Goal: Task Accomplishment & Management: Complete application form

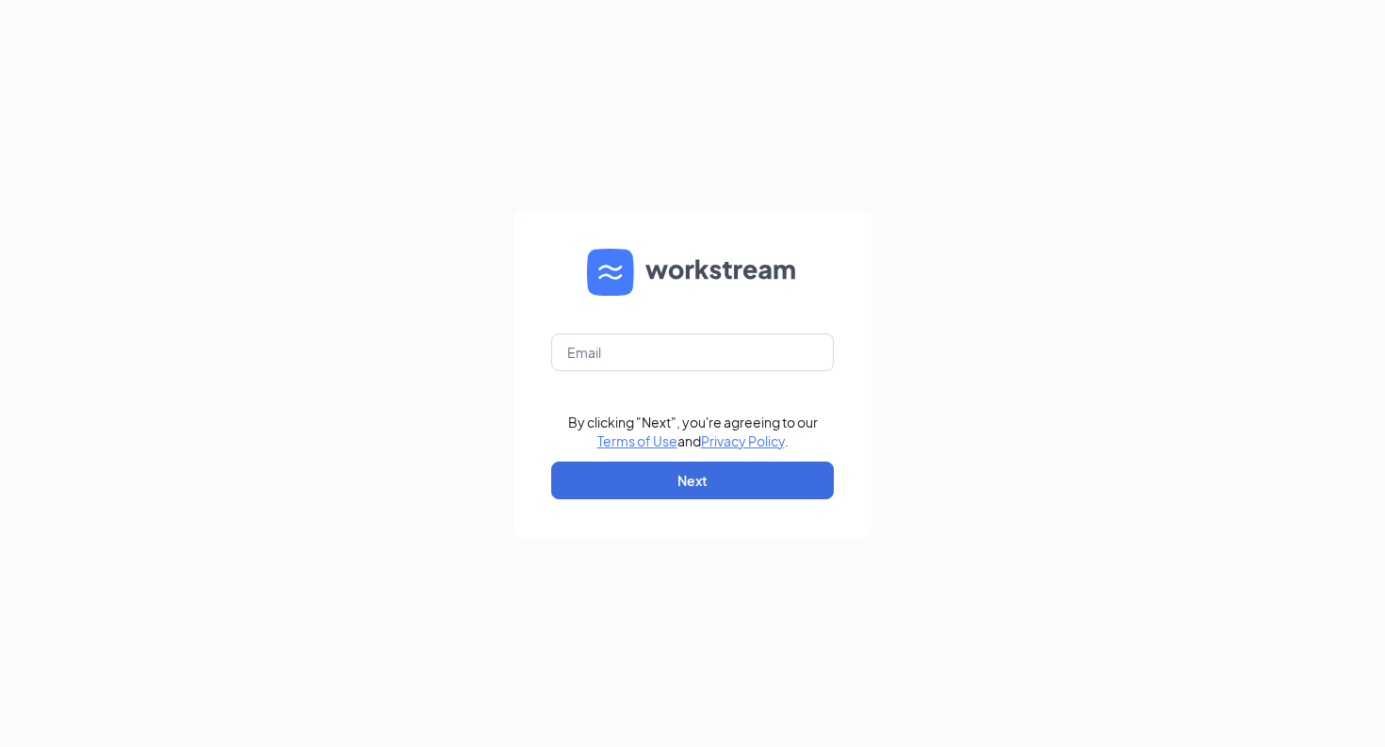
click at [615, 379] on form "By clicking "Next", you're agreeing to our Terms of Use and Privacy Policy . Ne…" at bounding box center [692, 374] width 358 height 326
click at [614, 364] on input "text" at bounding box center [692, 353] width 283 height 38
type input "olathe2culvers@mphdining.com"
click at [631, 489] on button "Next" at bounding box center [692, 481] width 283 height 38
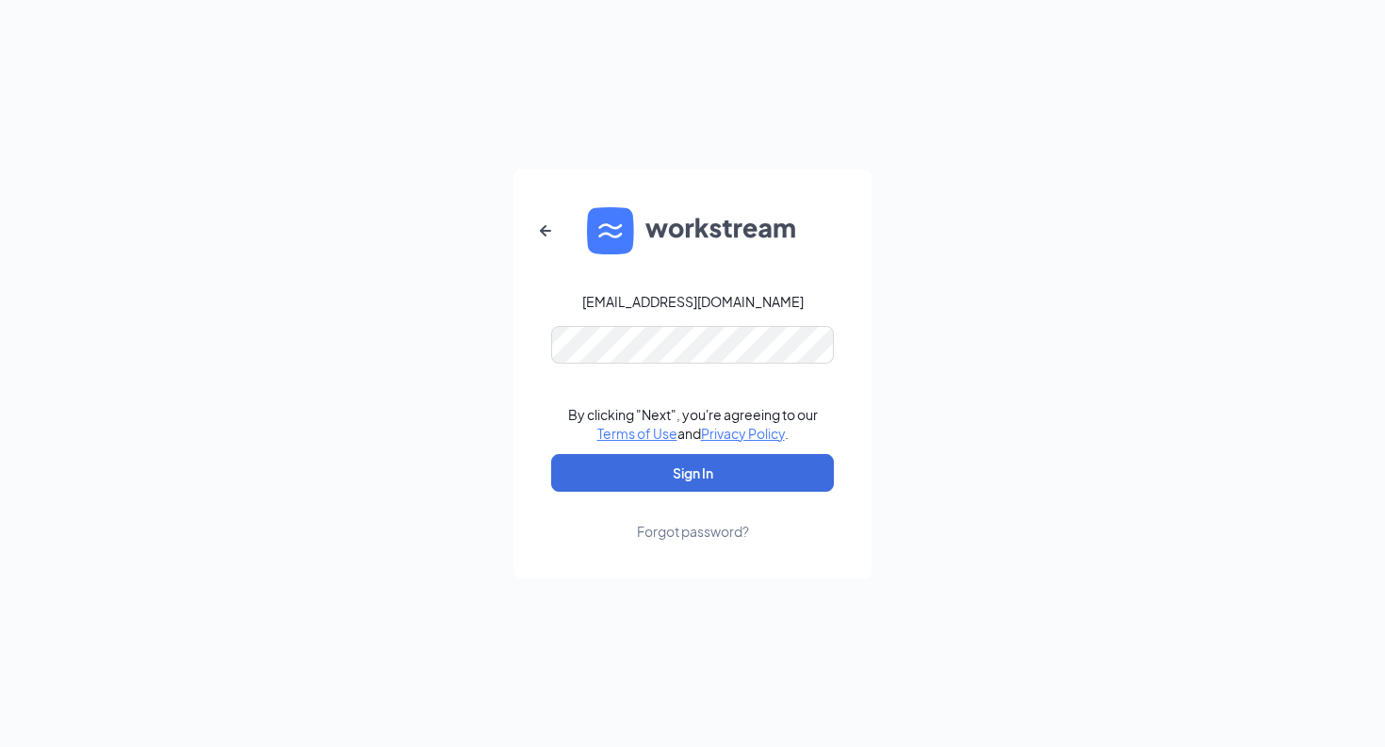
click at [693, 472] on button "Sign In" at bounding box center [692, 473] width 283 height 38
click at [683, 488] on button "Sign In" at bounding box center [692, 473] width 283 height 38
click at [501, 363] on div "olathe2culvers@mphdining.com Your account is disabled. By clicking "Next", you'…" at bounding box center [692, 373] width 1385 height 747
click at [693, 472] on button "Sign In" at bounding box center [692, 473] width 283 height 38
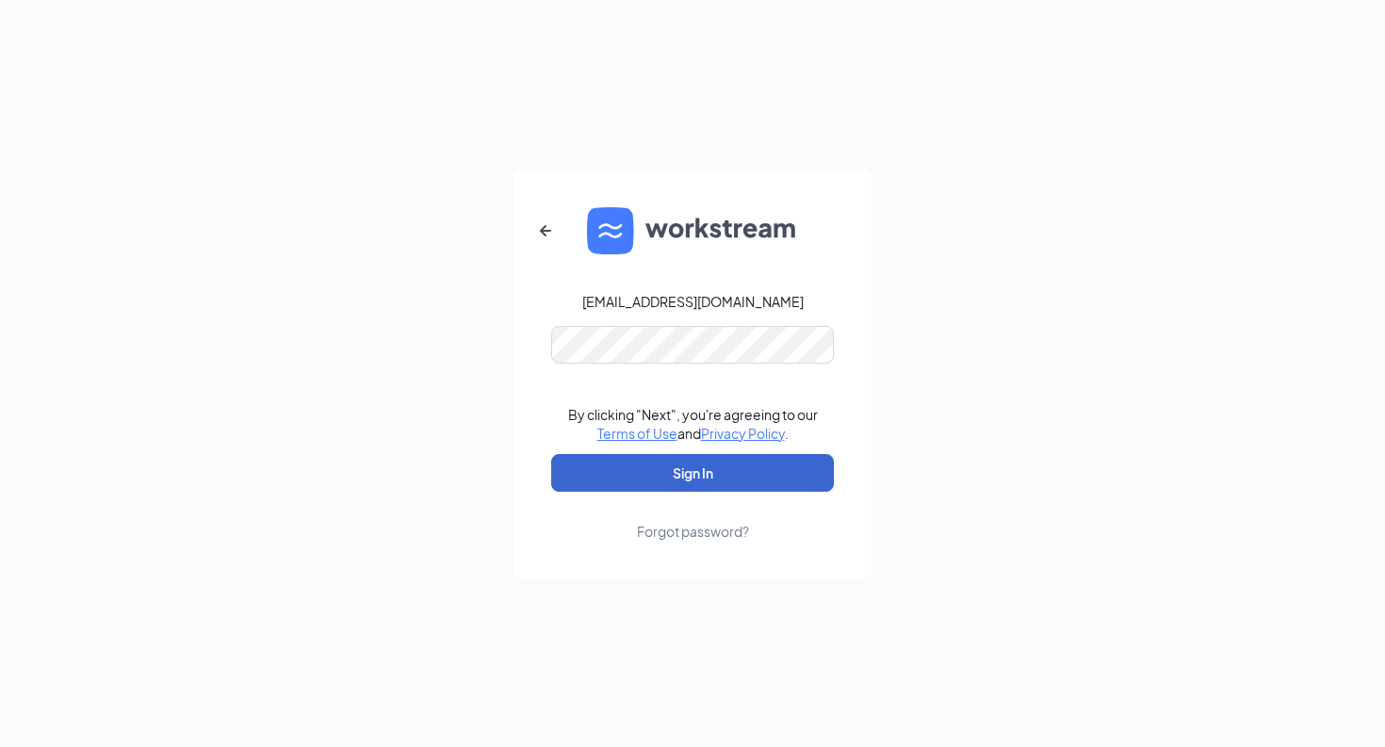
click at [720, 469] on button "Sign In" at bounding box center [692, 473] width 283 height 38
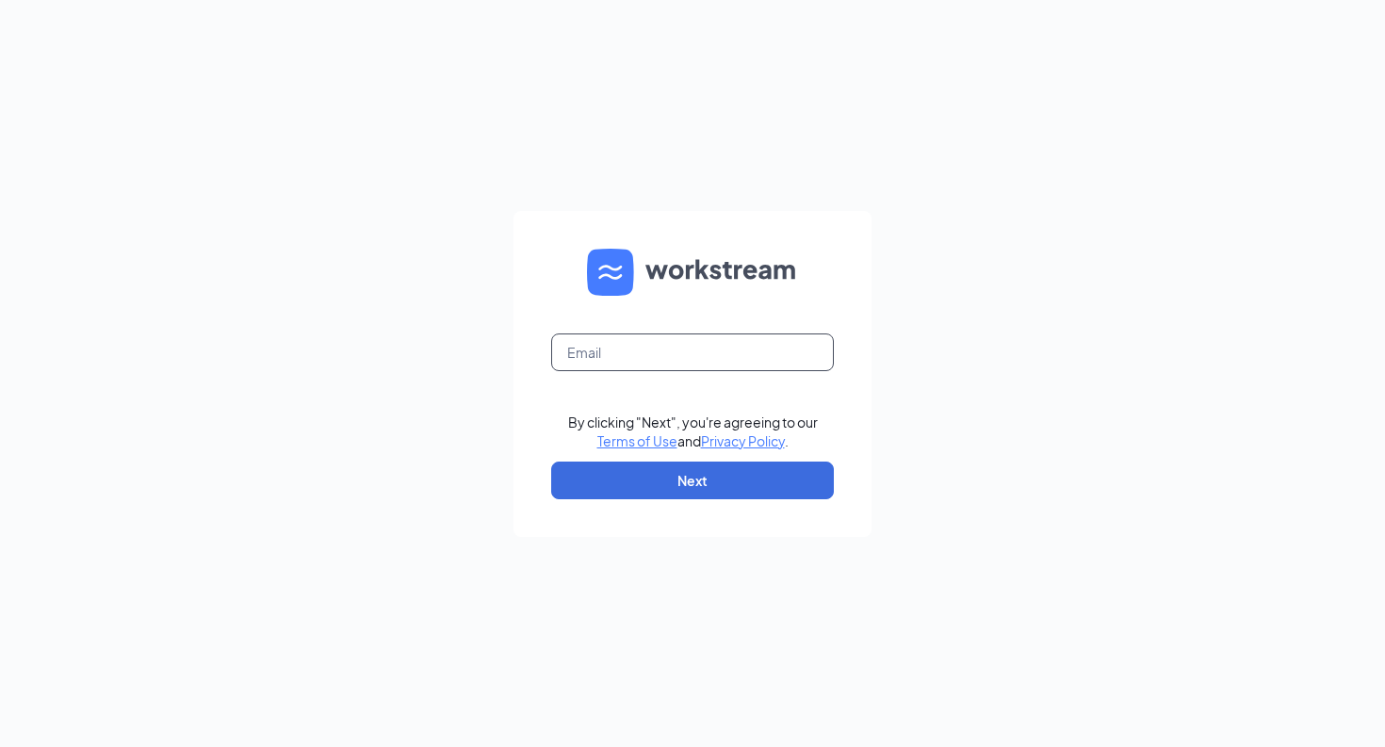
click at [694, 359] on input "text" at bounding box center [692, 353] width 283 height 38
type input "d"
type input "erykah@mphdining.com"
click at [688, 486] on button "Next" at bounding box center [692, 481] width 283 height 38
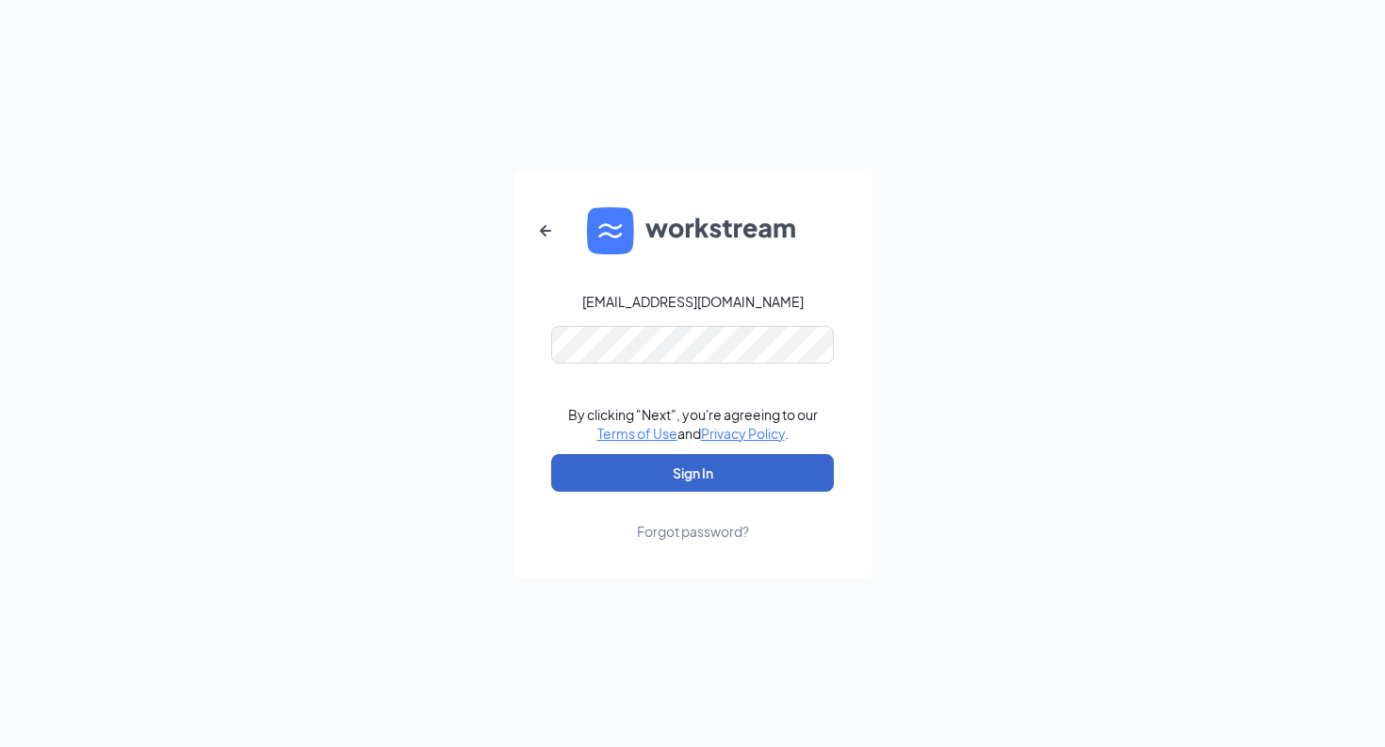
click at [690, 479] on button "Sign In" at bounding box center [692, 473] width 283 height 38
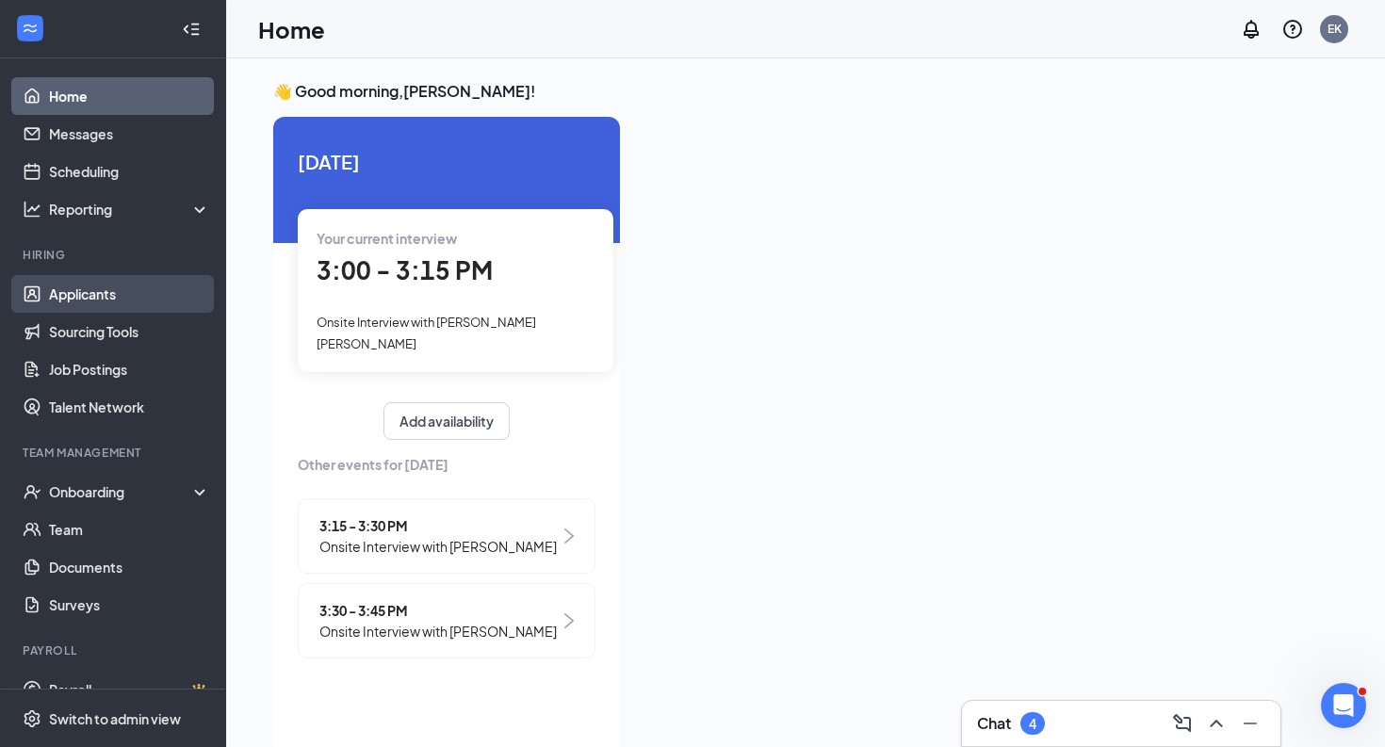
click at [104, 277] on link "Applicants" at bounding box center [129, 294] width 161 height 38
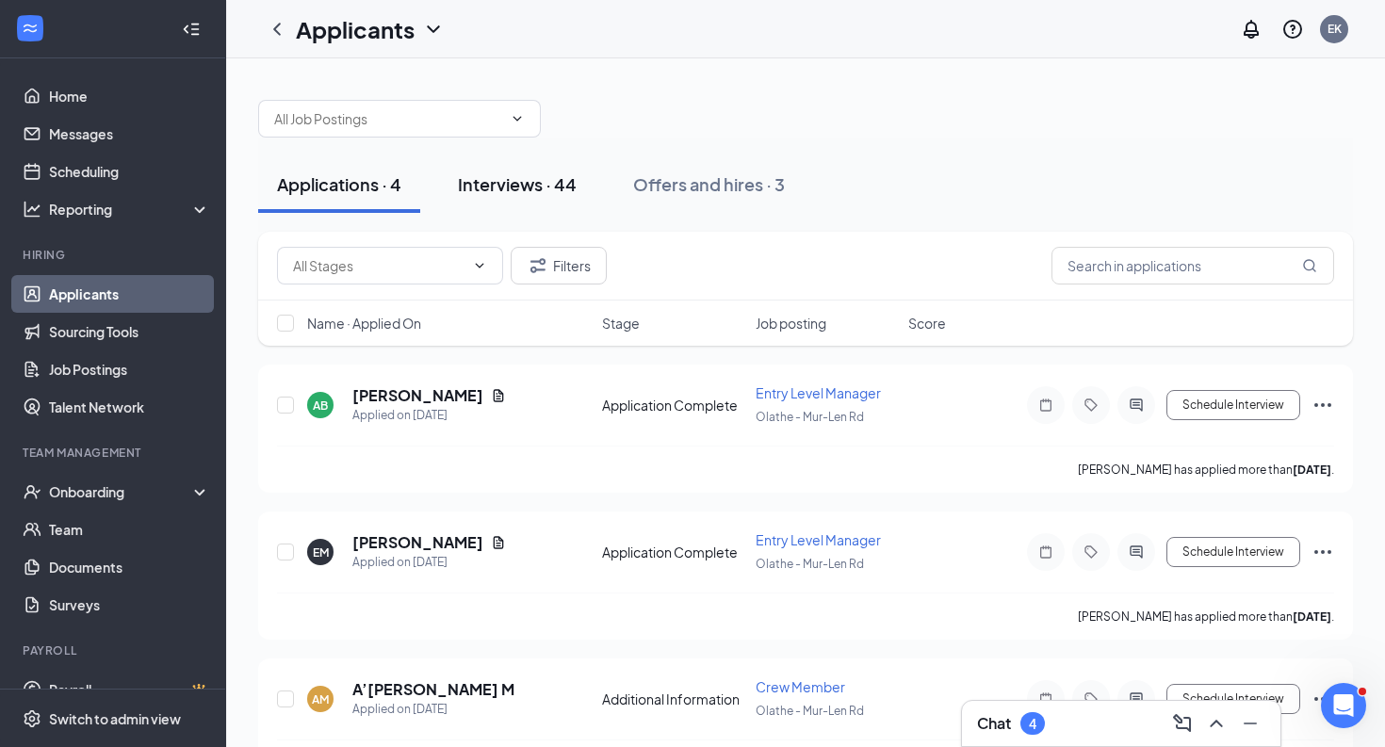
click at [499, 187] on div "Interviews · 44" at bounding box center [517, 184] width 119 height 24
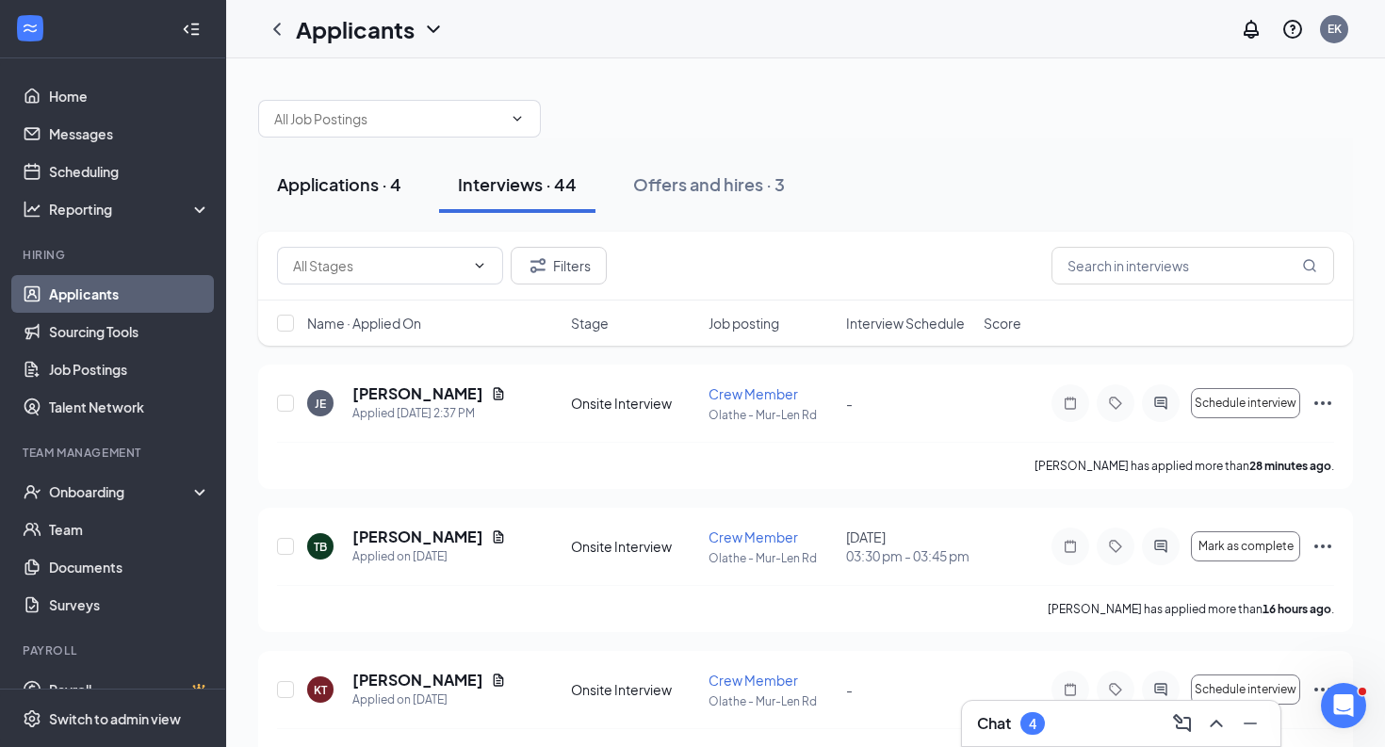
click at [341, 191] on div "Applications · 4" at bounding box center [339, 184] width 124 height 24
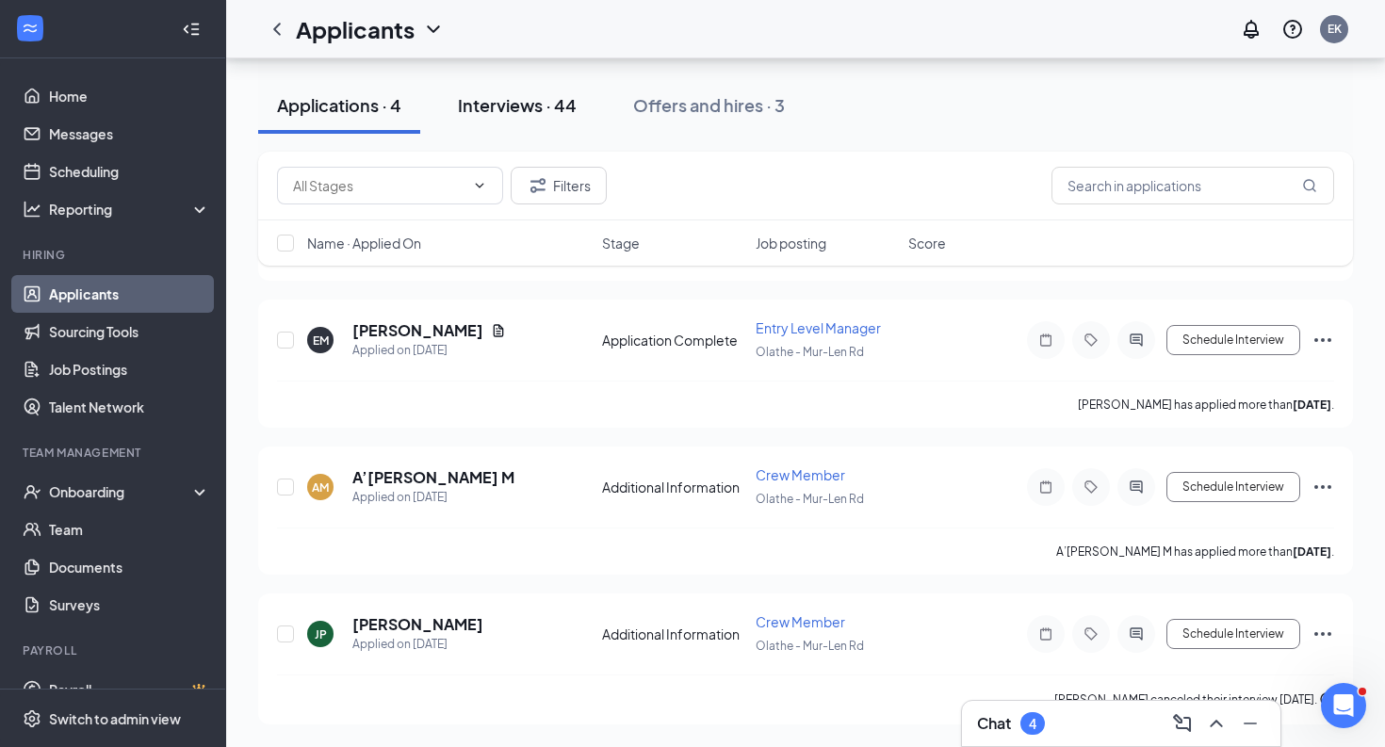
scroll to position [212, 0]
click at [510, 106] on div "Interviews · 44" at bounding box center [517, 105] width 119 height 24
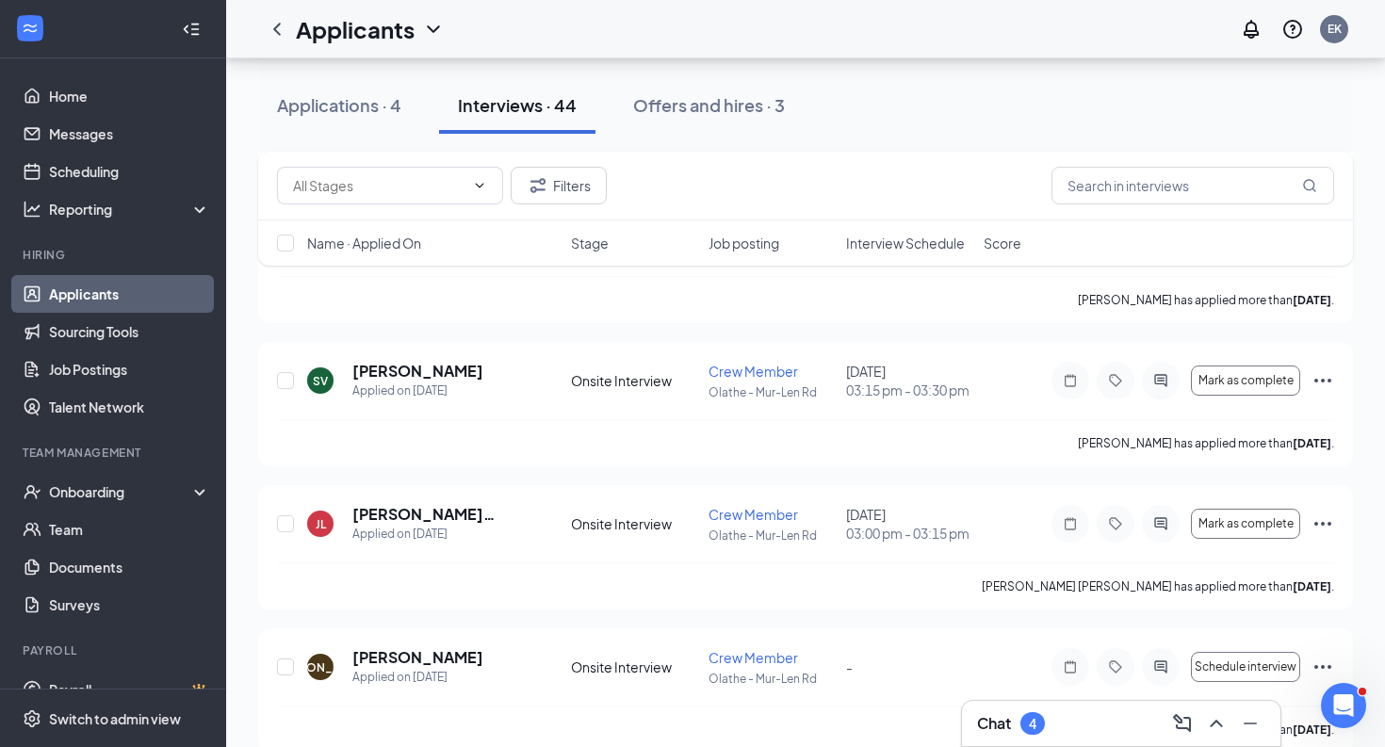
scroll to position [591, 0]
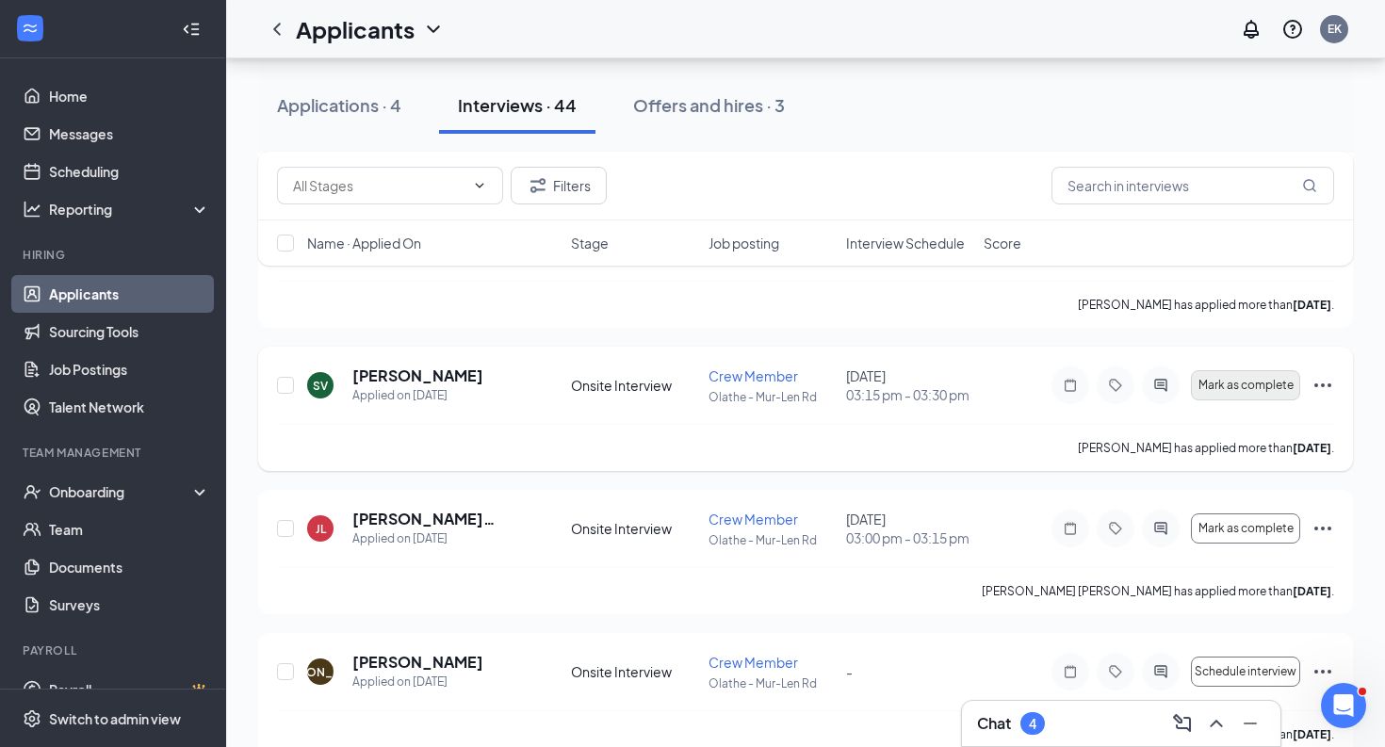
click at [1261, 389] on span "Mark as complete" at bounding box center [1245, 385] width 95 height 13
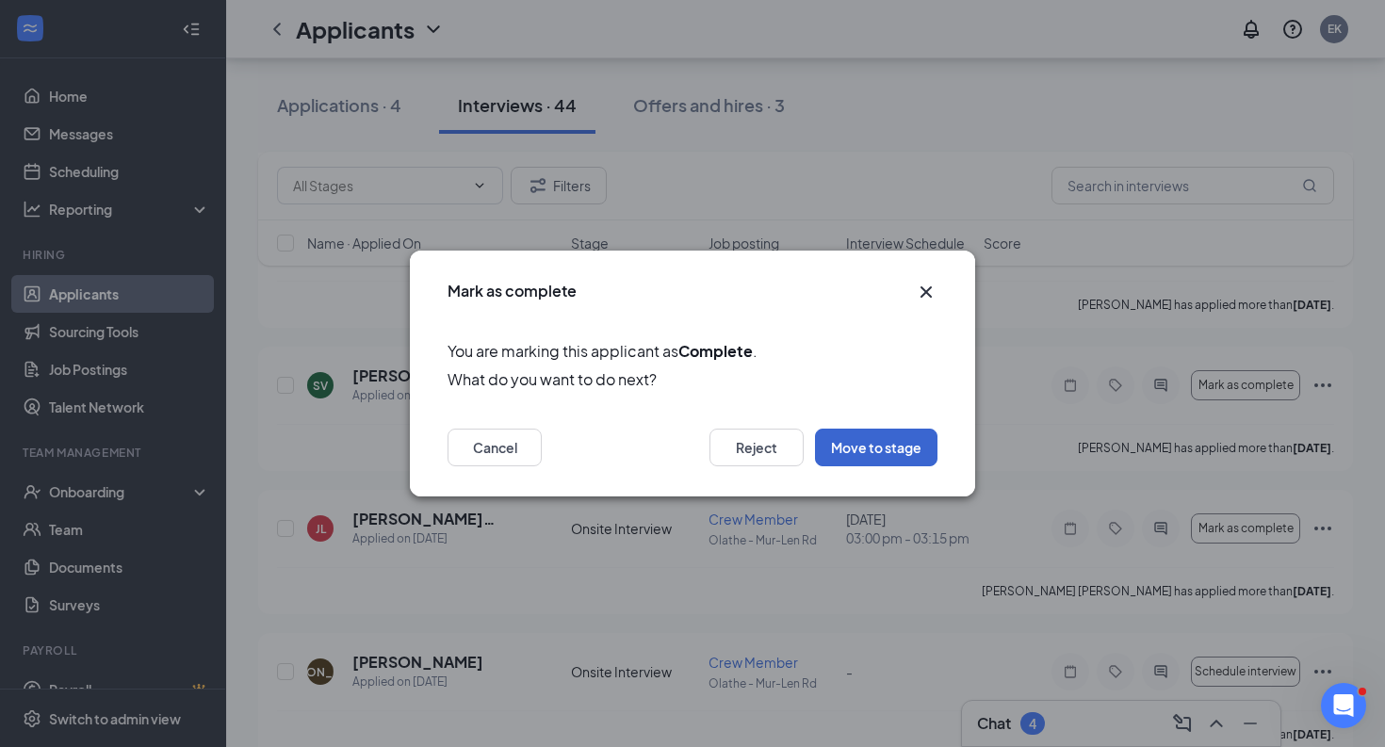
click at [874, 462] on button "Move to stage" at bounding box center [876, 448] width 122 height 38
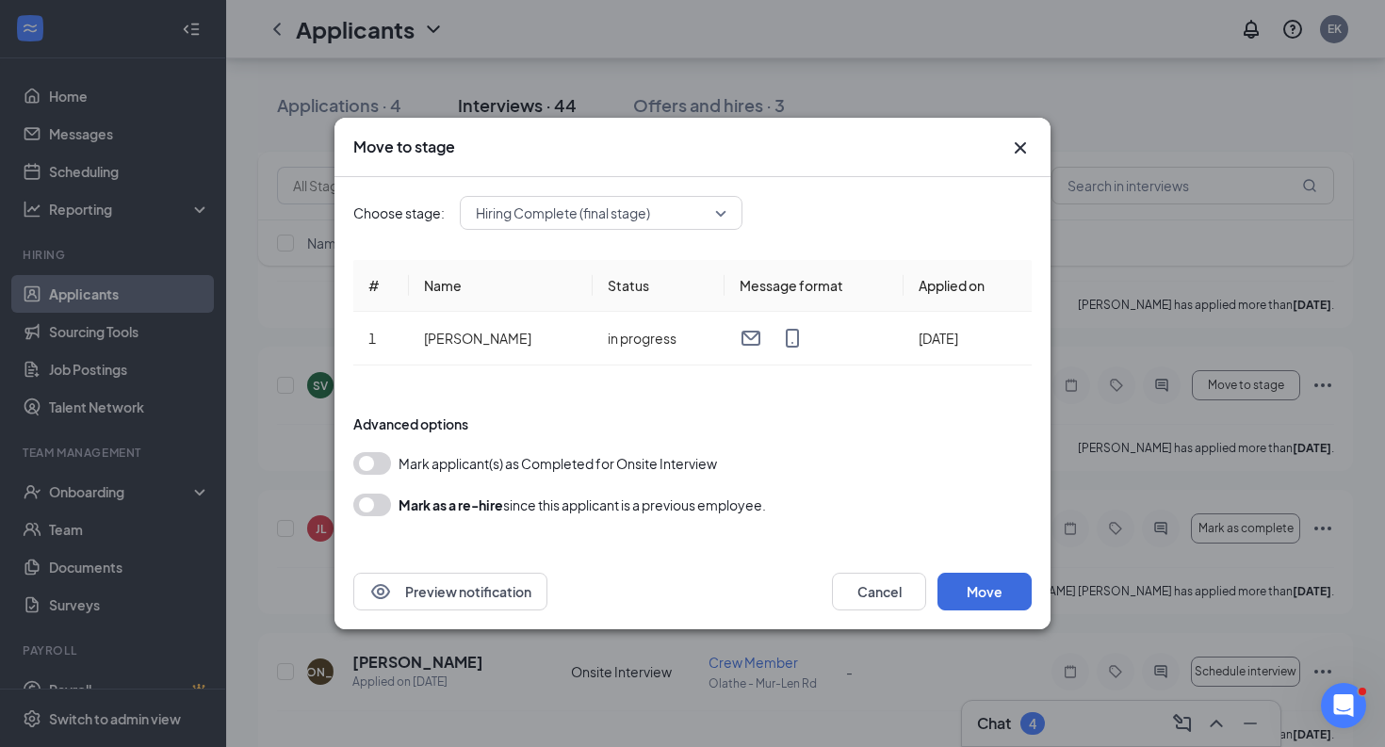
click at [366, 465] on button "button" at bounding box center [372, 463] width 38 height 23
click at [991, 604] on button "Move" at bounding box center [984, 592] width 94 height 38
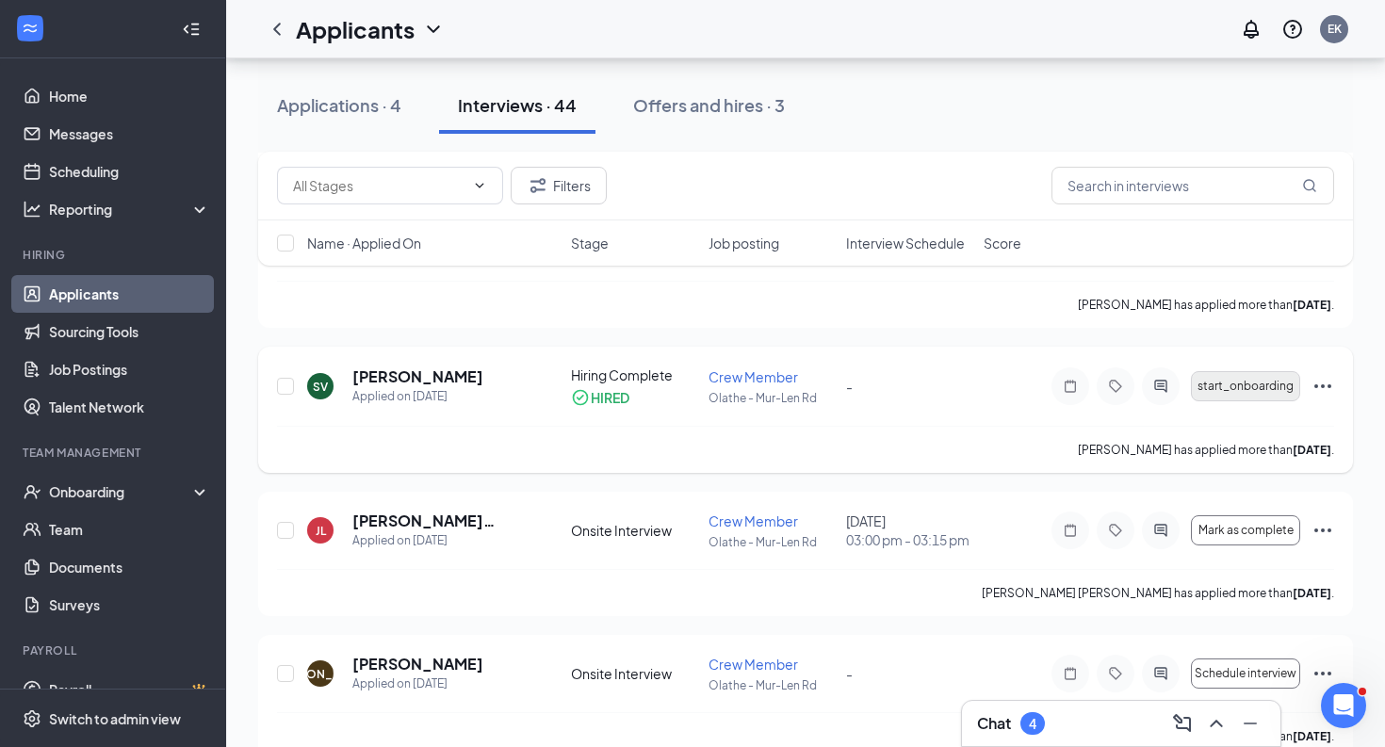
click at [1276, 383] on span "start_onboarding" at bounding box center [1246, 386] width 96 height 13
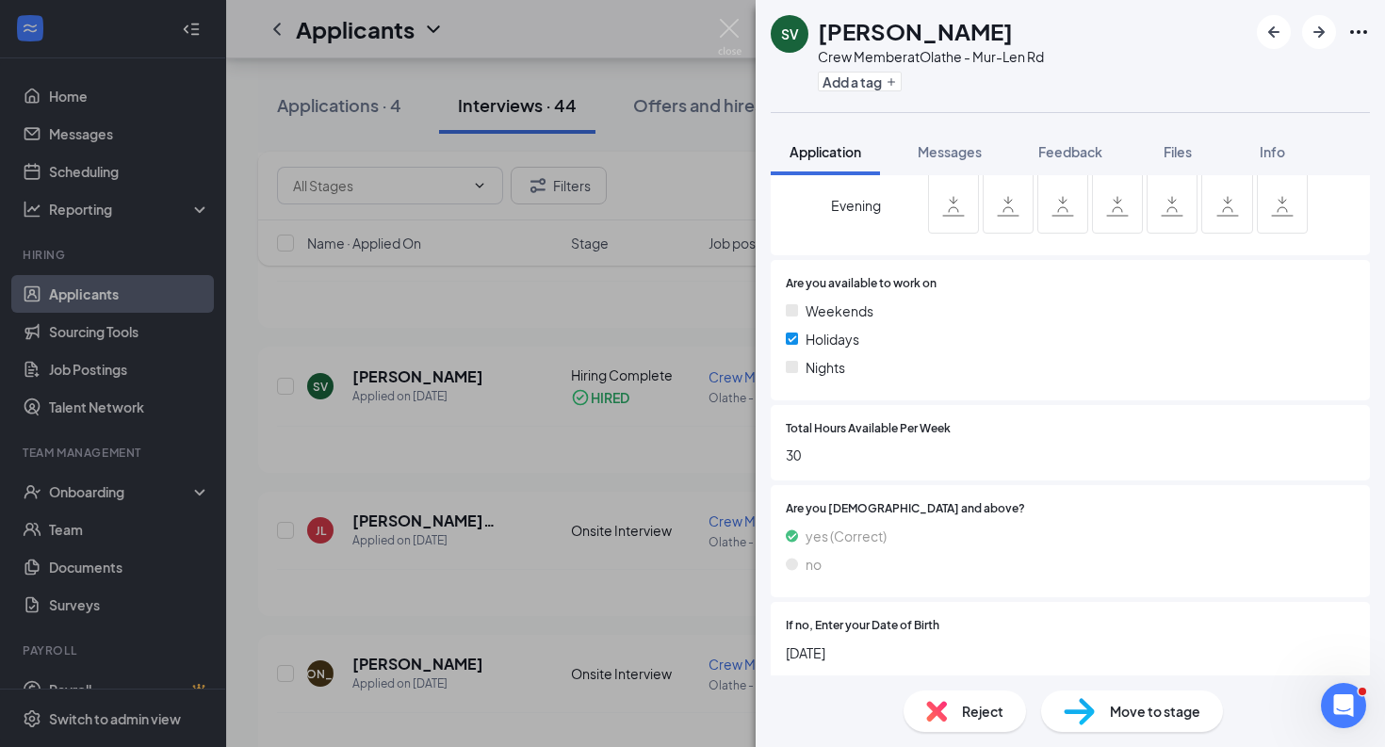
scroll to position [833, 0]
click at [625, 244] on div "SV [PERSON_NAME] Crew Member at Olathe - Mur-Len Rd Add a tag Application Messa…" at bounding box center [692, 373] width 1385 height 747
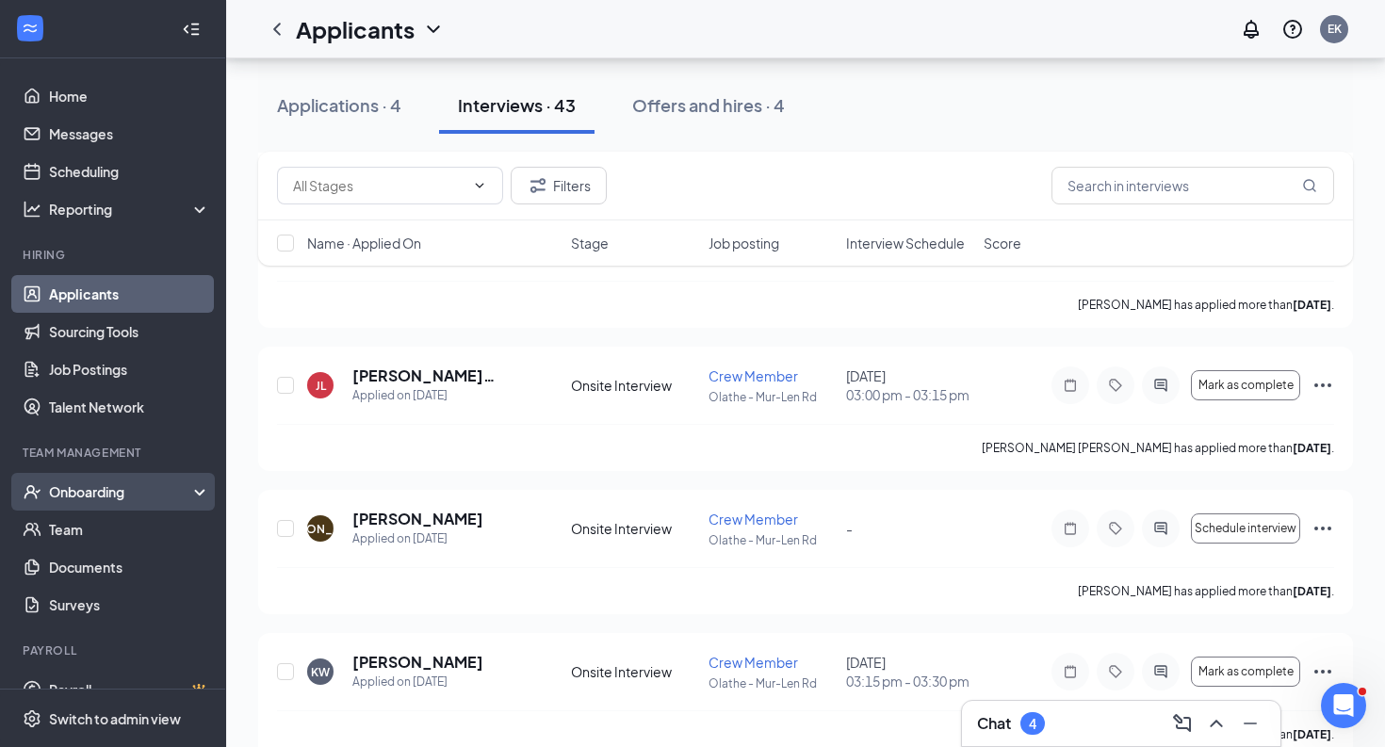
click at [123, 503] on div "Onboarding" at bounding box center [113, 492] width 226 height 38
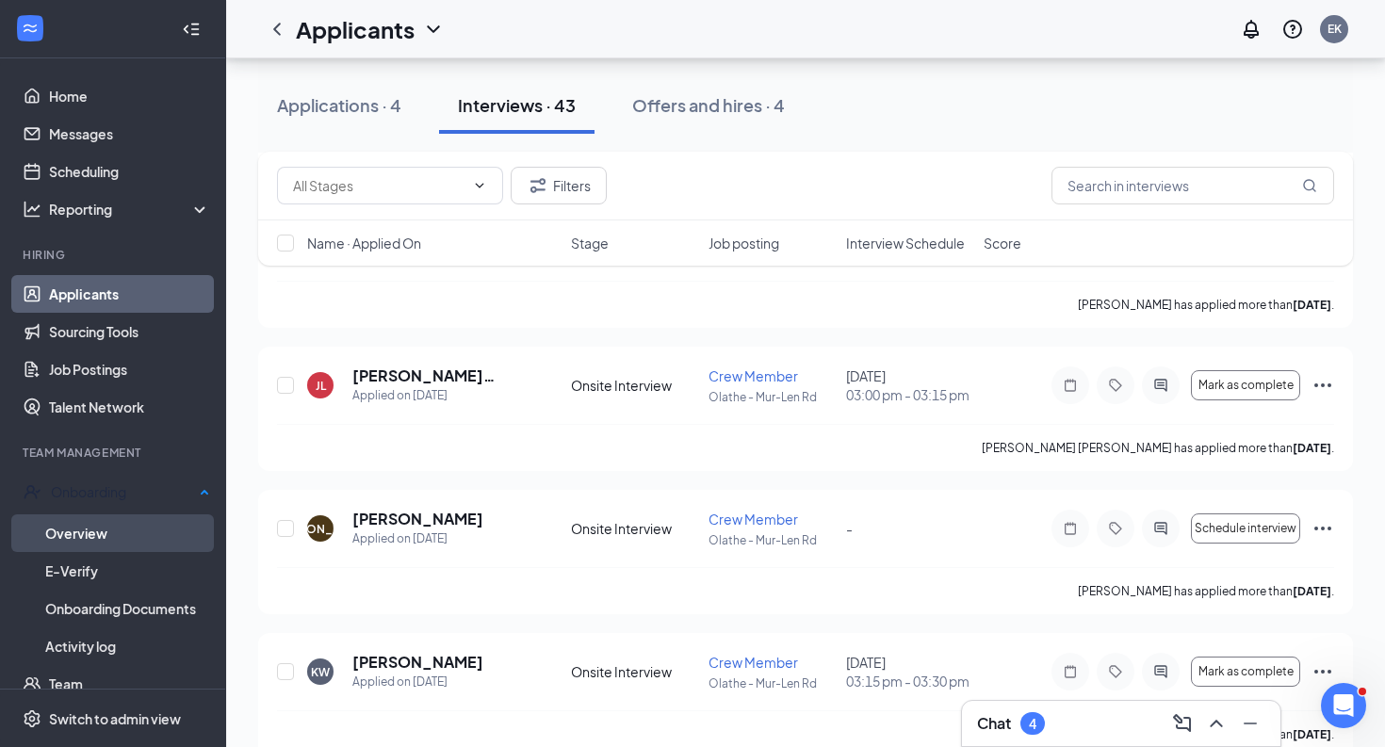
click at [104, 530] on link "Overview" at bounding box center [127, 533] width 165 height 38
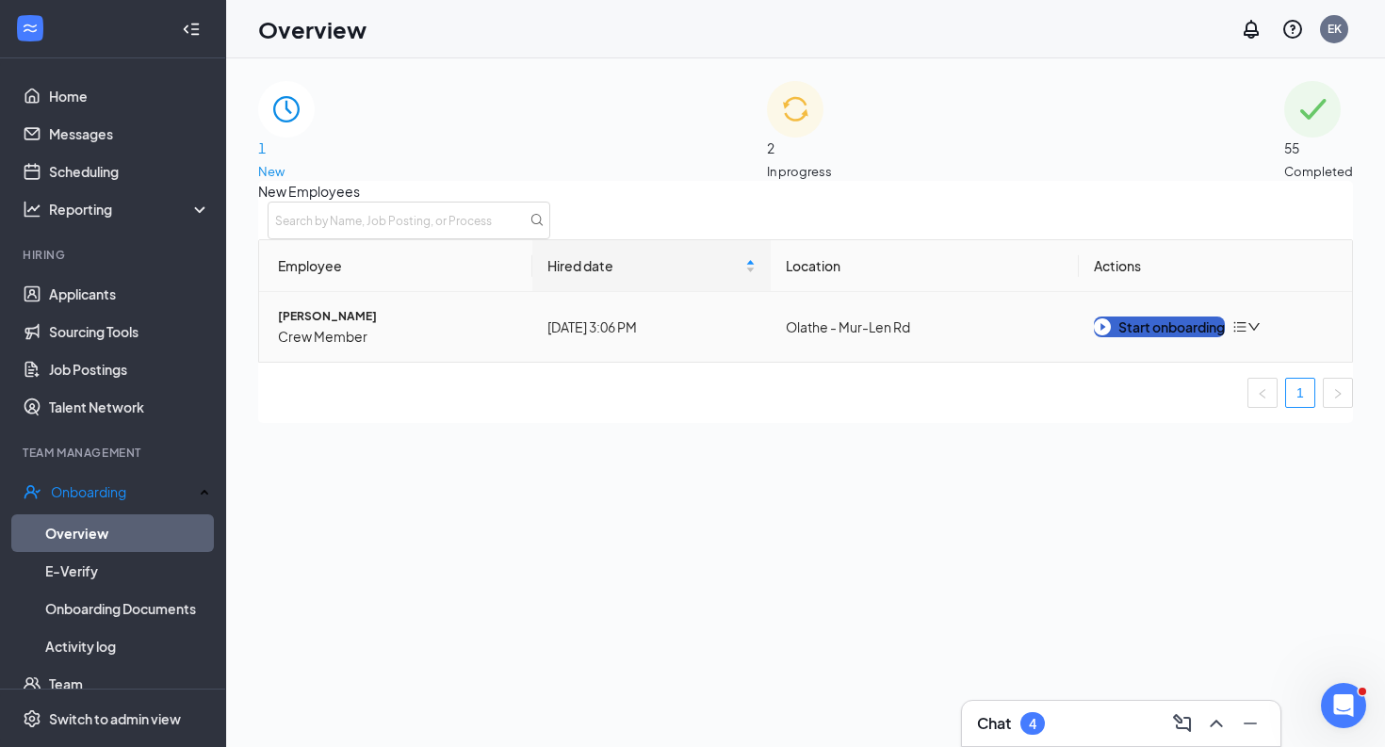
click at [1135, 337] on div "Start onboarding" at bounding box center [1159, 327] width 131 height 21
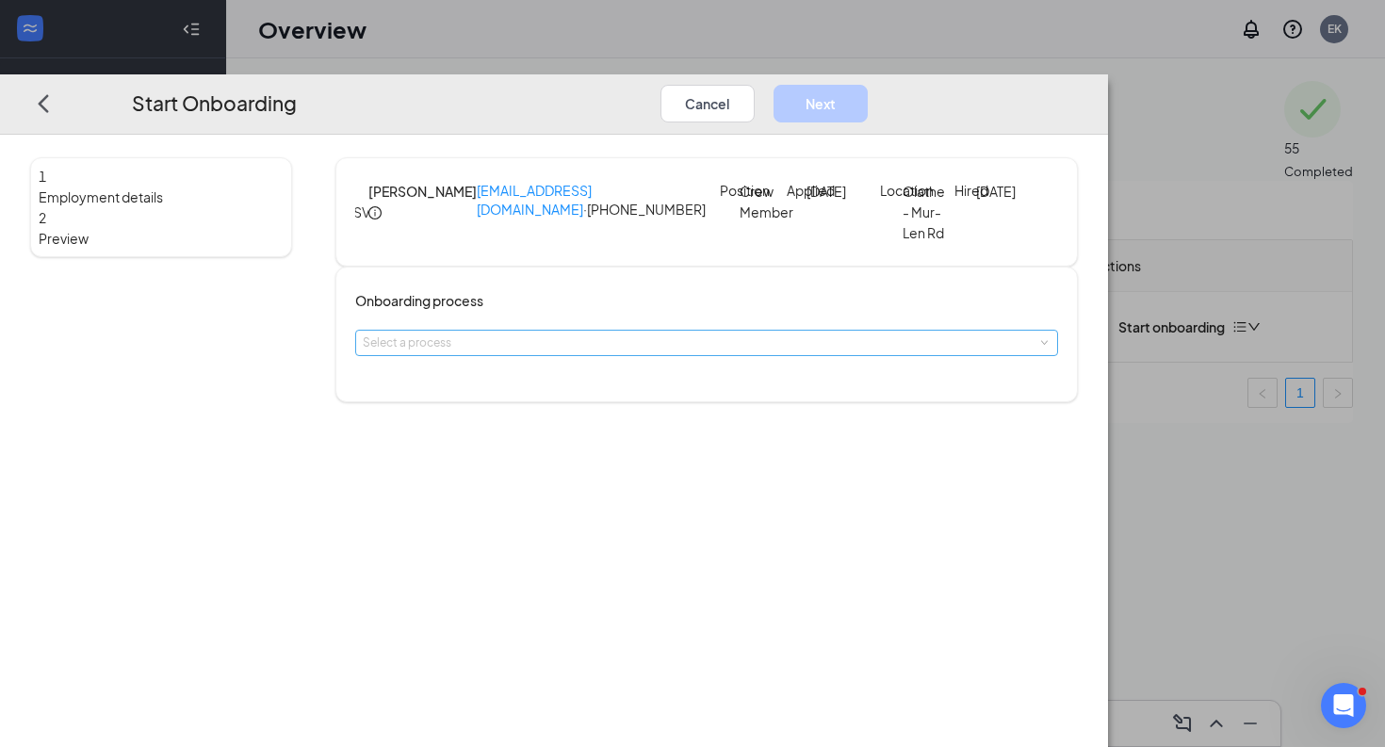
click at [615, 352] on div "Select a process" at bounding box center [702, 343] width 679 height 19
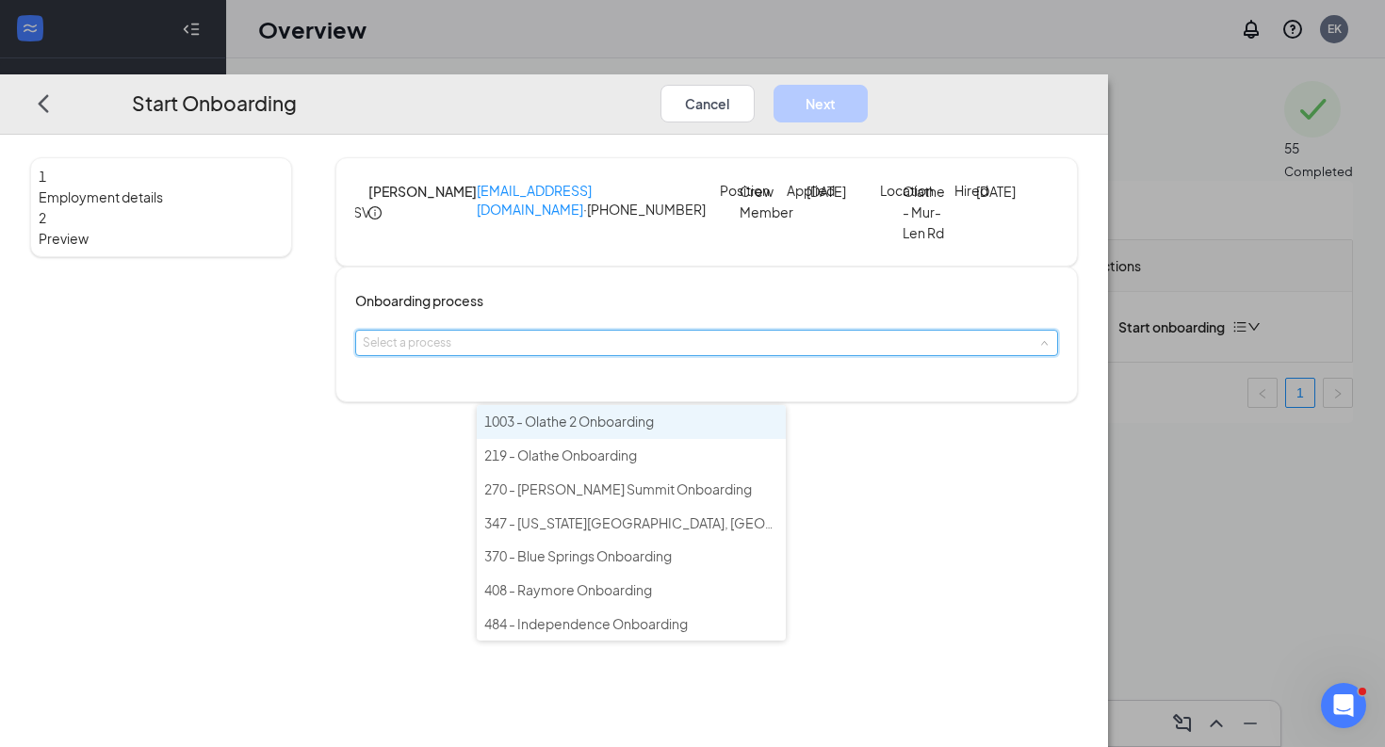
click at [650, 422] on span "1003 - Olathe 2 Onboarding" at bounding box center [569, 421] width 170 height 17
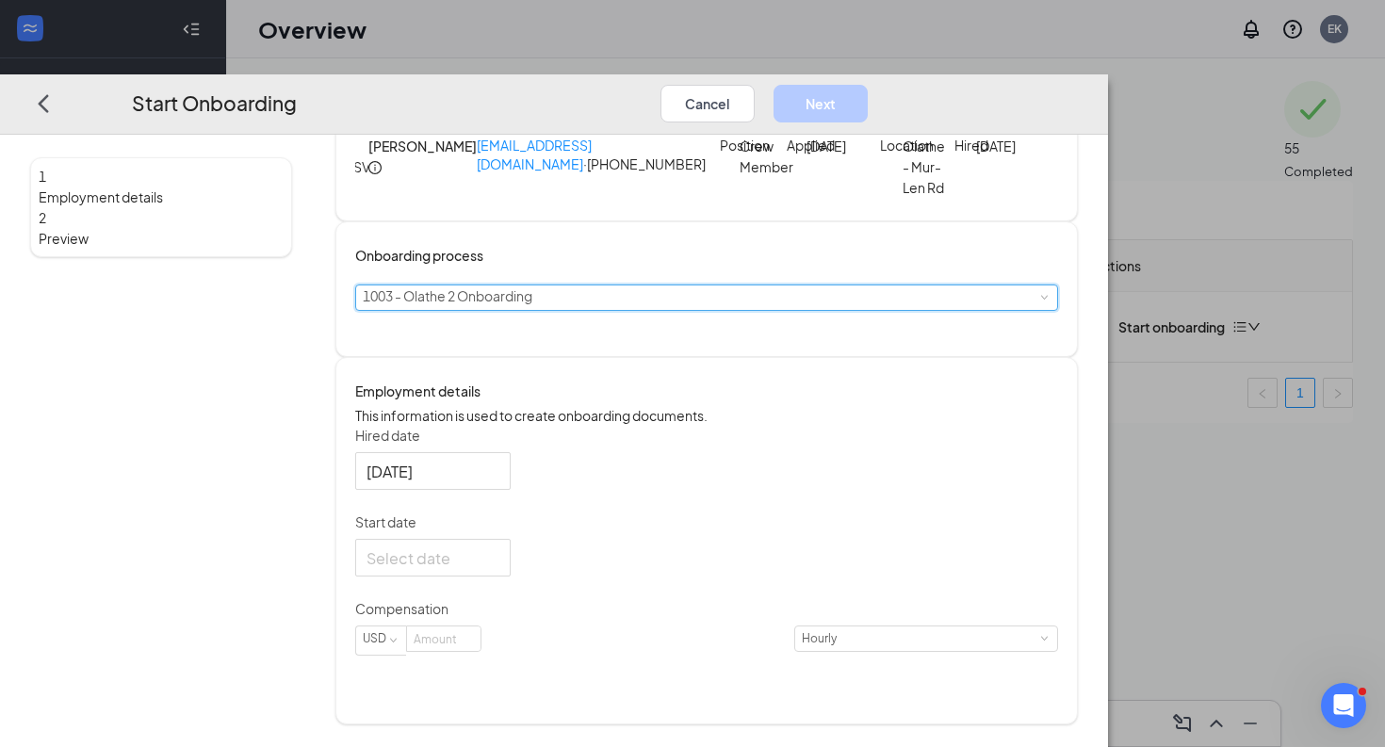
scroll to position [72, 0]
click at [496, 570] on input "Start date" at bounding box center [431, 558] width 129 height 24
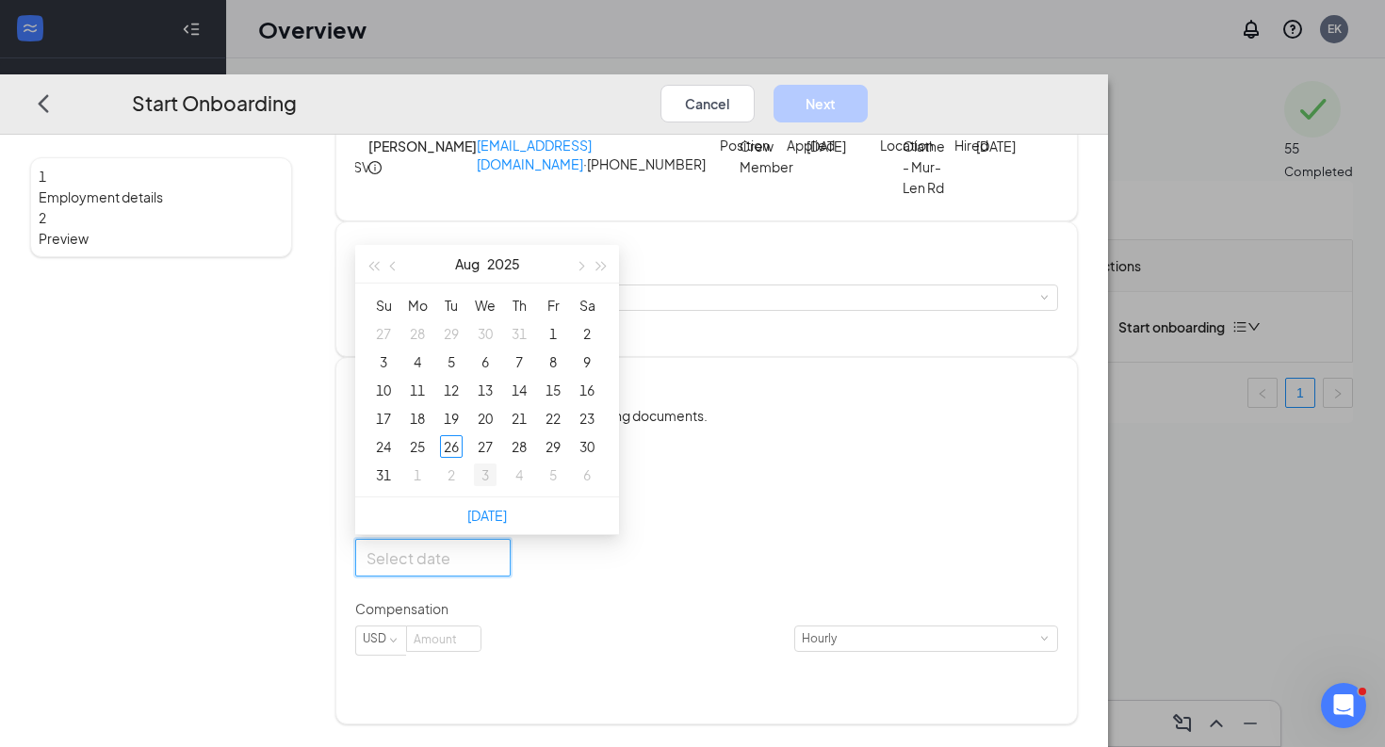
type input "[DATE]"
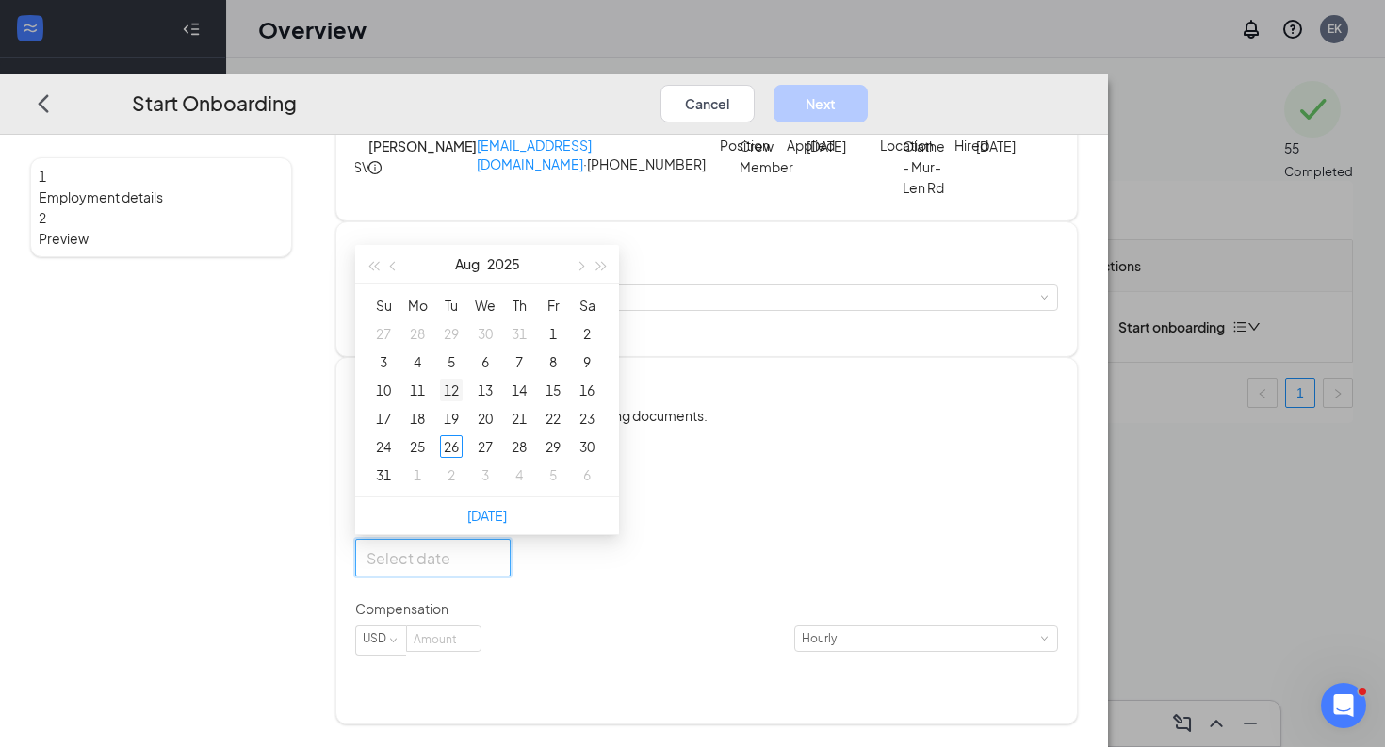
type input "[DATE]"
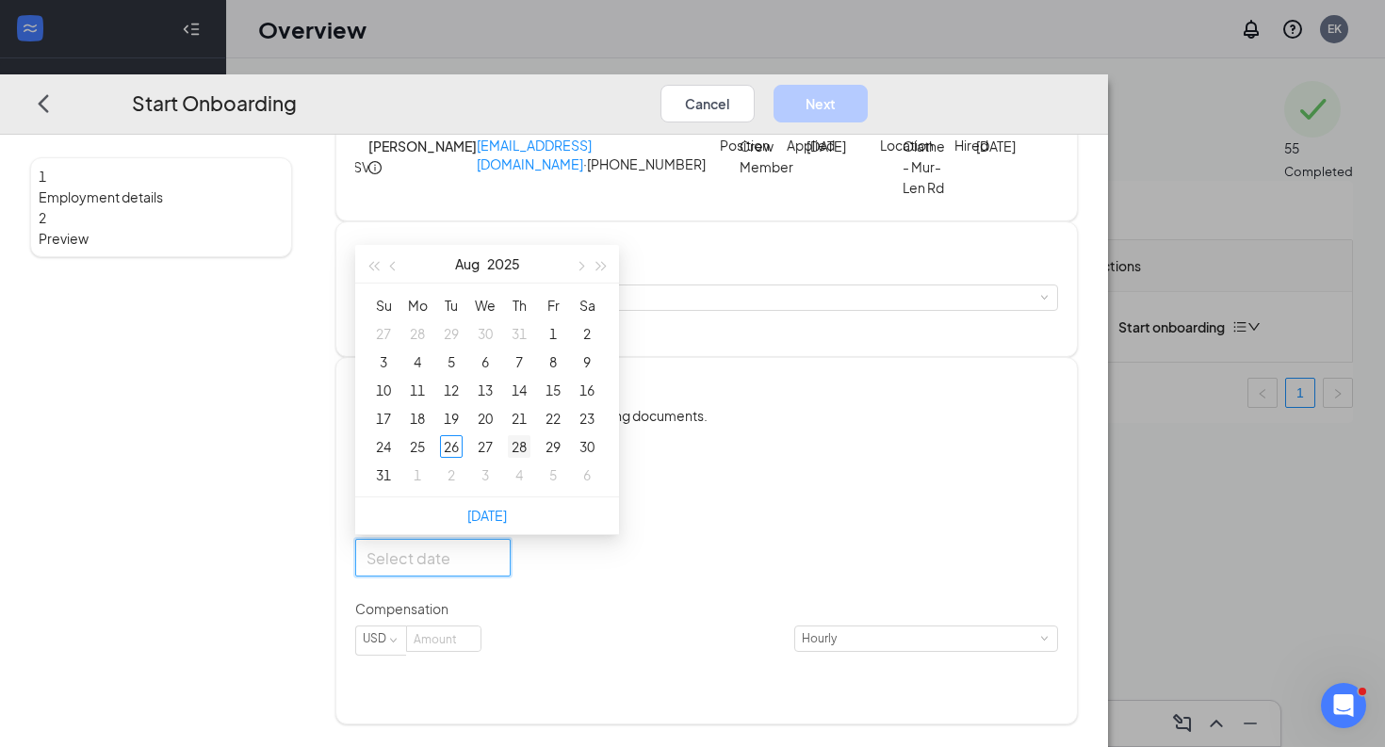
type input "[DATE]"
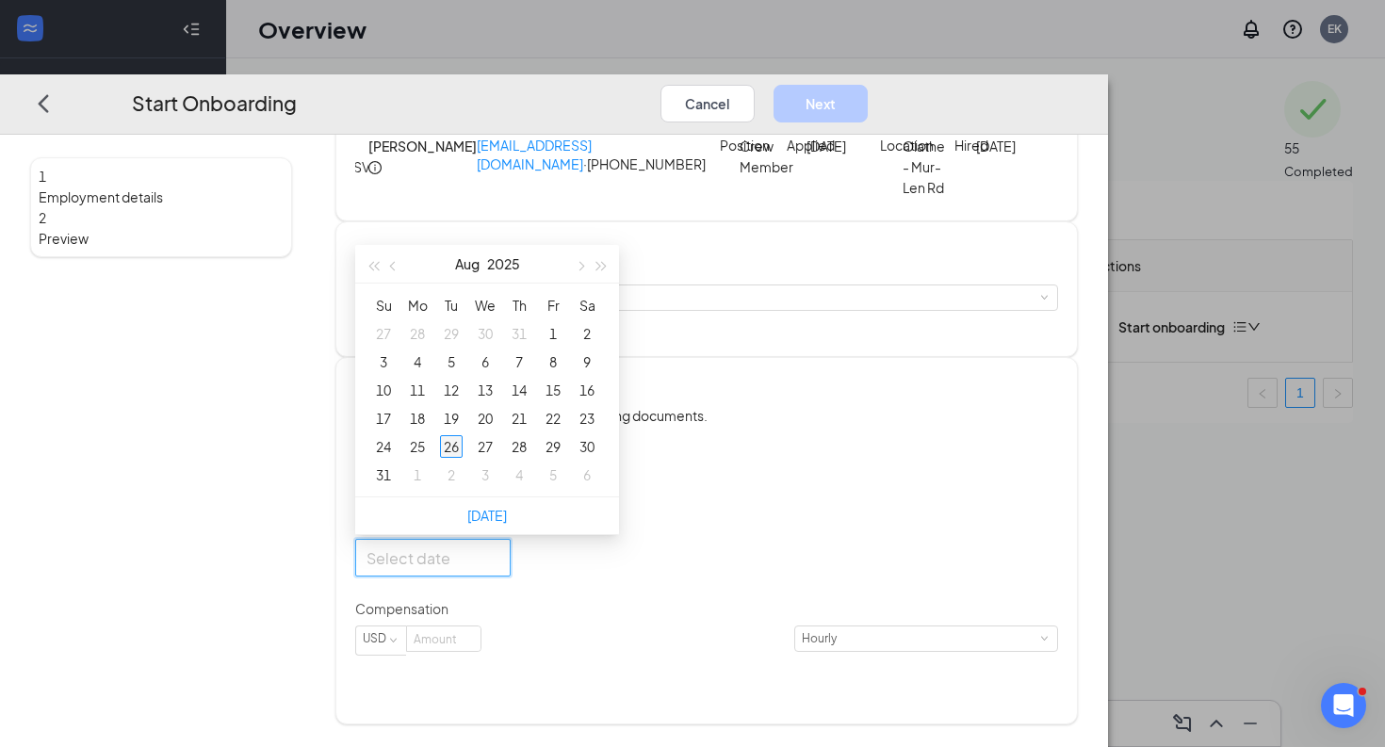
type input "[DATE]"
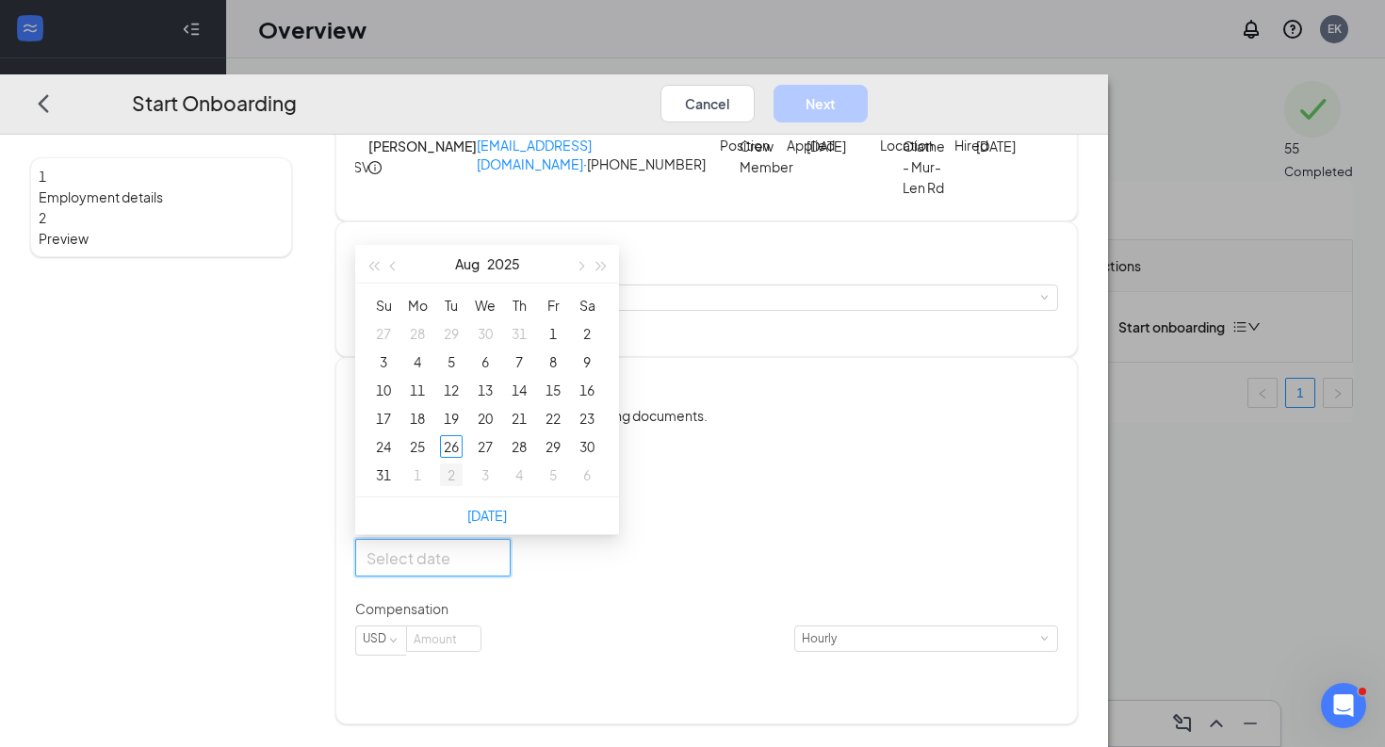
type input "[DATE]"
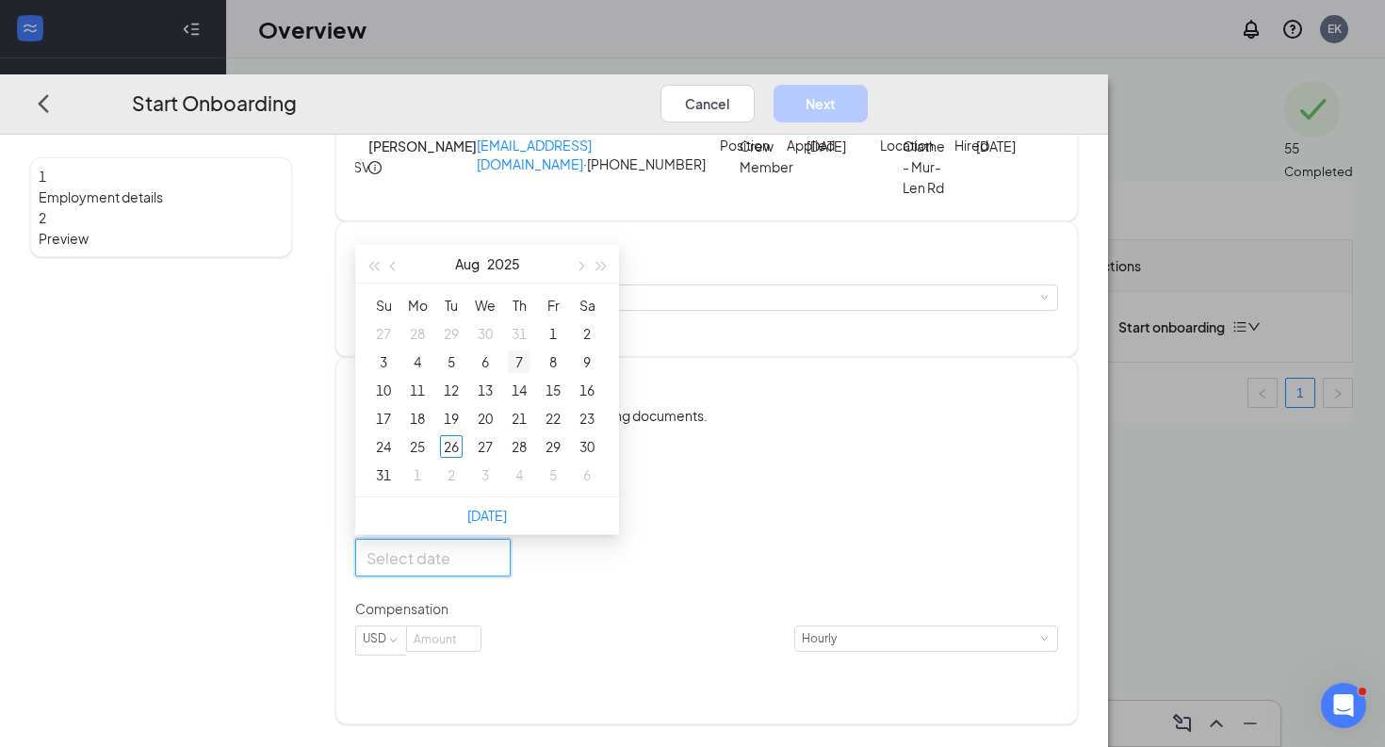
type input "[DATE]"
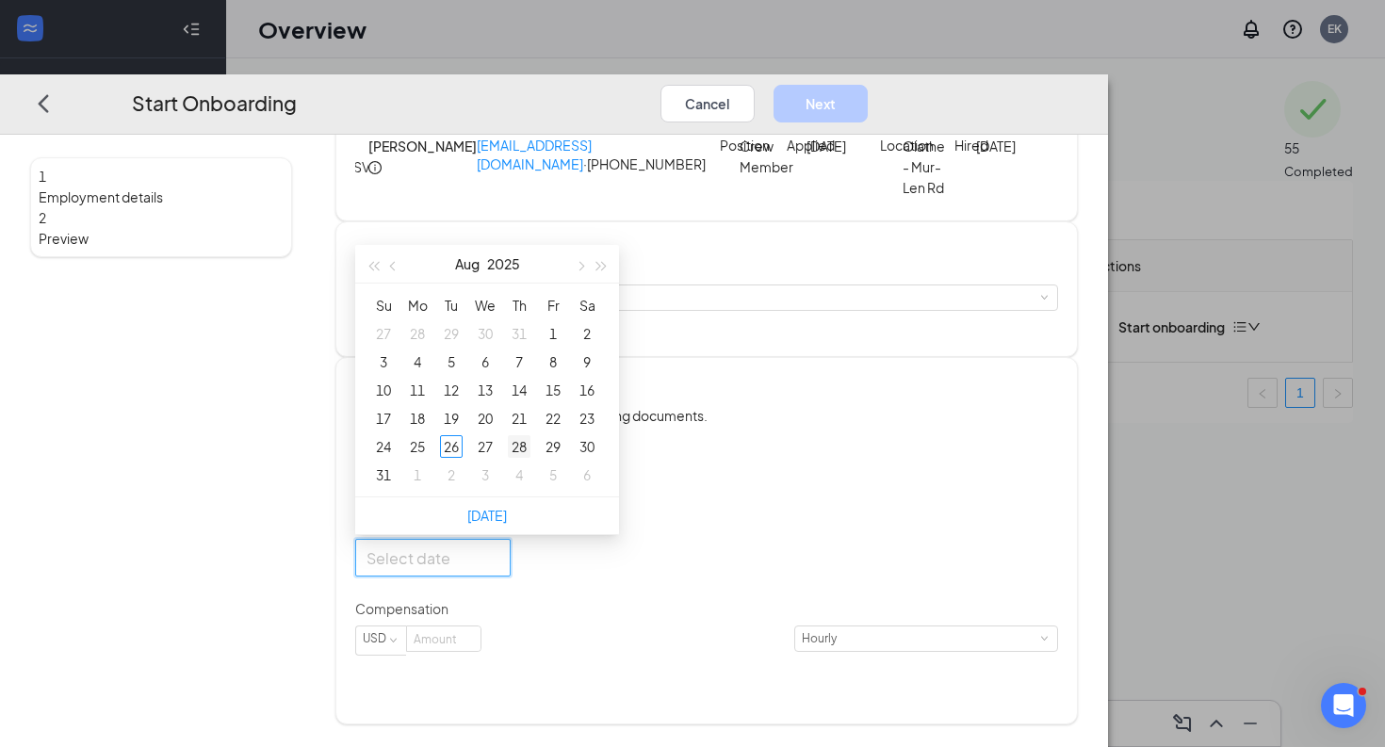
type input "[DATE]"
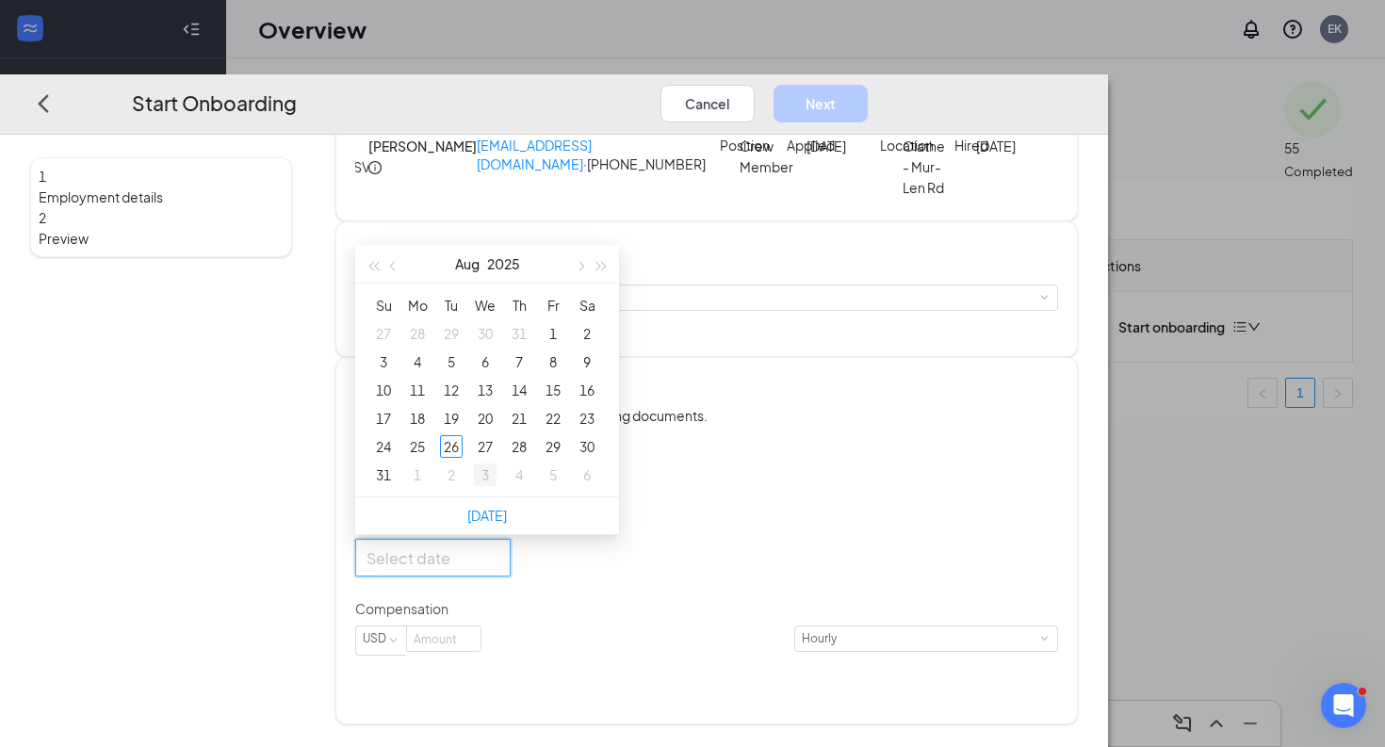
type input "[DATE]"
click at [497, 486] on div "3" at bounding box center [485, 475] width 23 height 23
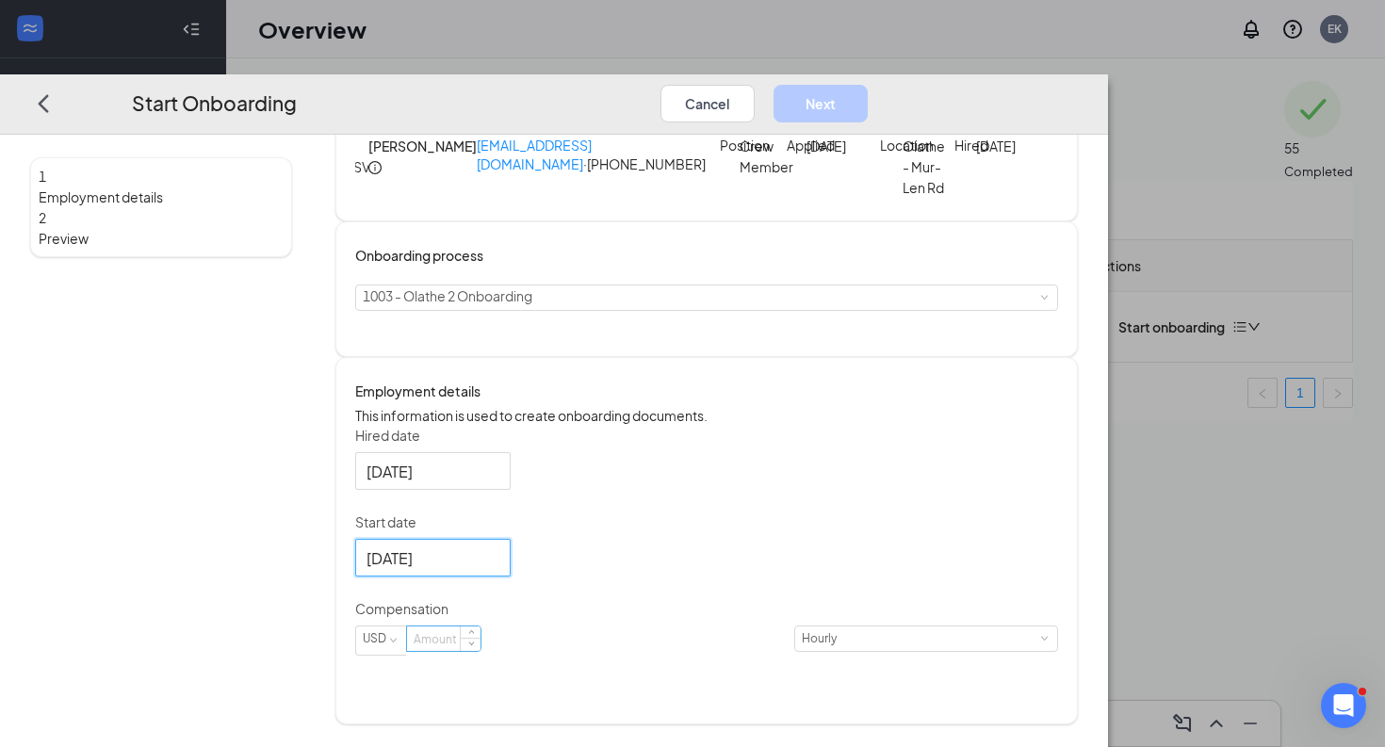
click at [481, 652] on input at bounding box center [443, 640] width 73 height 24
type input "13.75"
click at [496, 570] on input "Start date" at bounding box center [431, 558] width 129 height 24
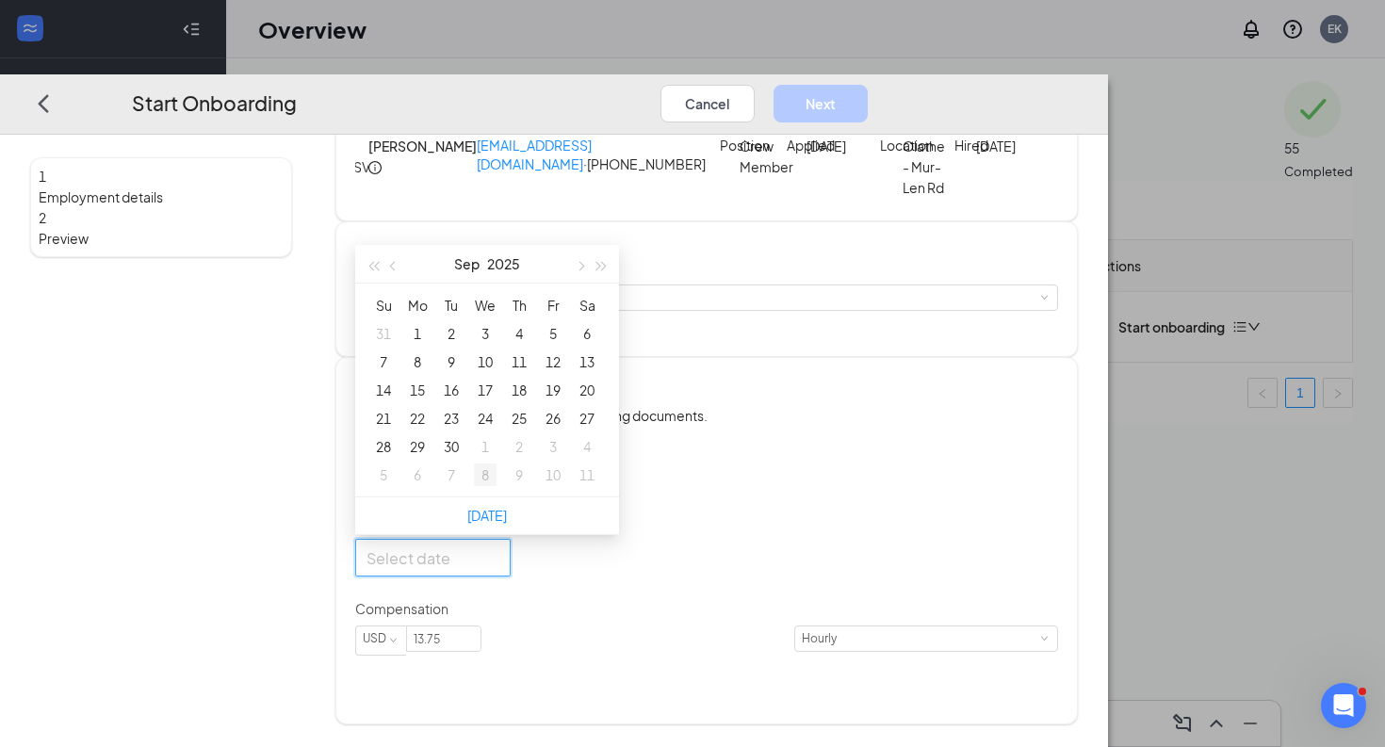
type input "[DATE]"
click at [463, 486] on div "7" at bounding box center [451, 475] width 23 height 23
click at [496, 570] on input "[DATE]" at bounding box center [431, 558] width 129 height 24
click at [399, 271] on span "button" at bounding box center [394, 266] width 9 height 9
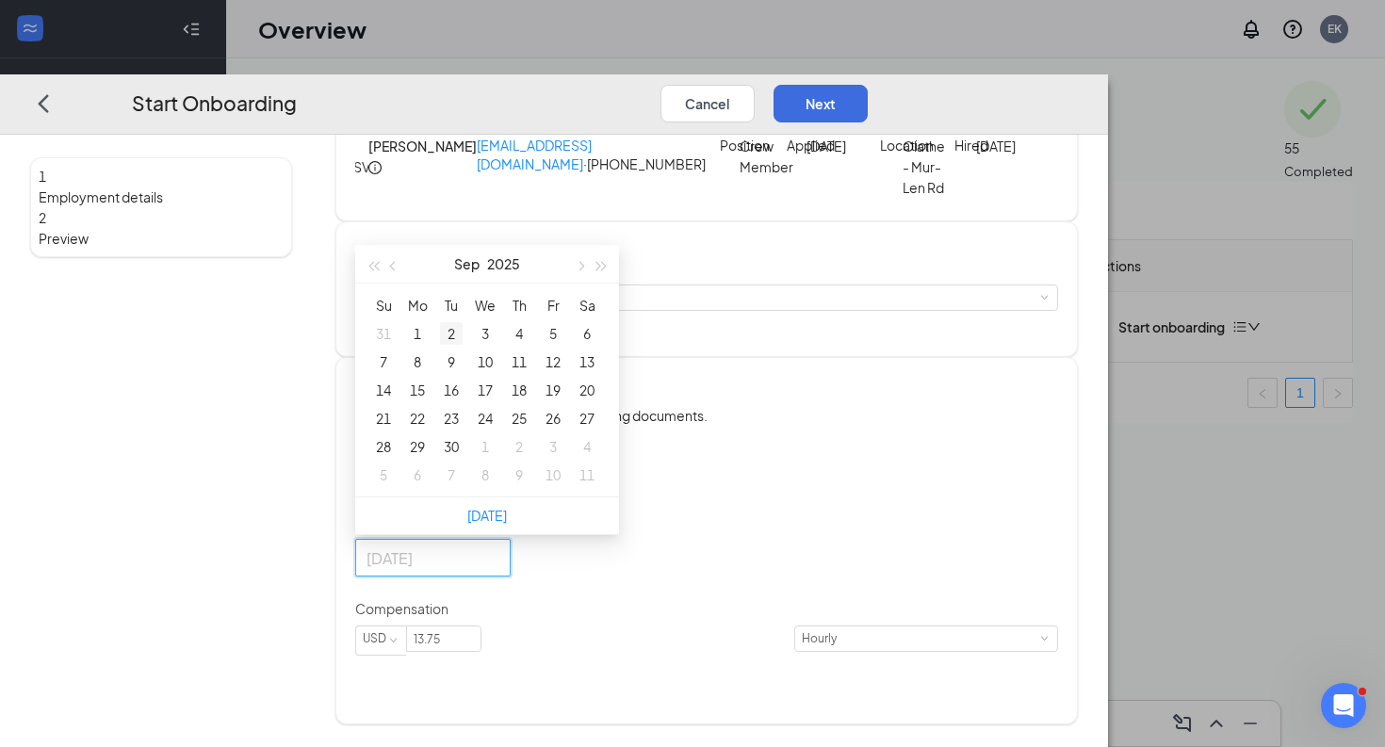
type input "[DATE]"
click at [463, 345] on div "2" at bounding box center [451, 333] width 23 height 23
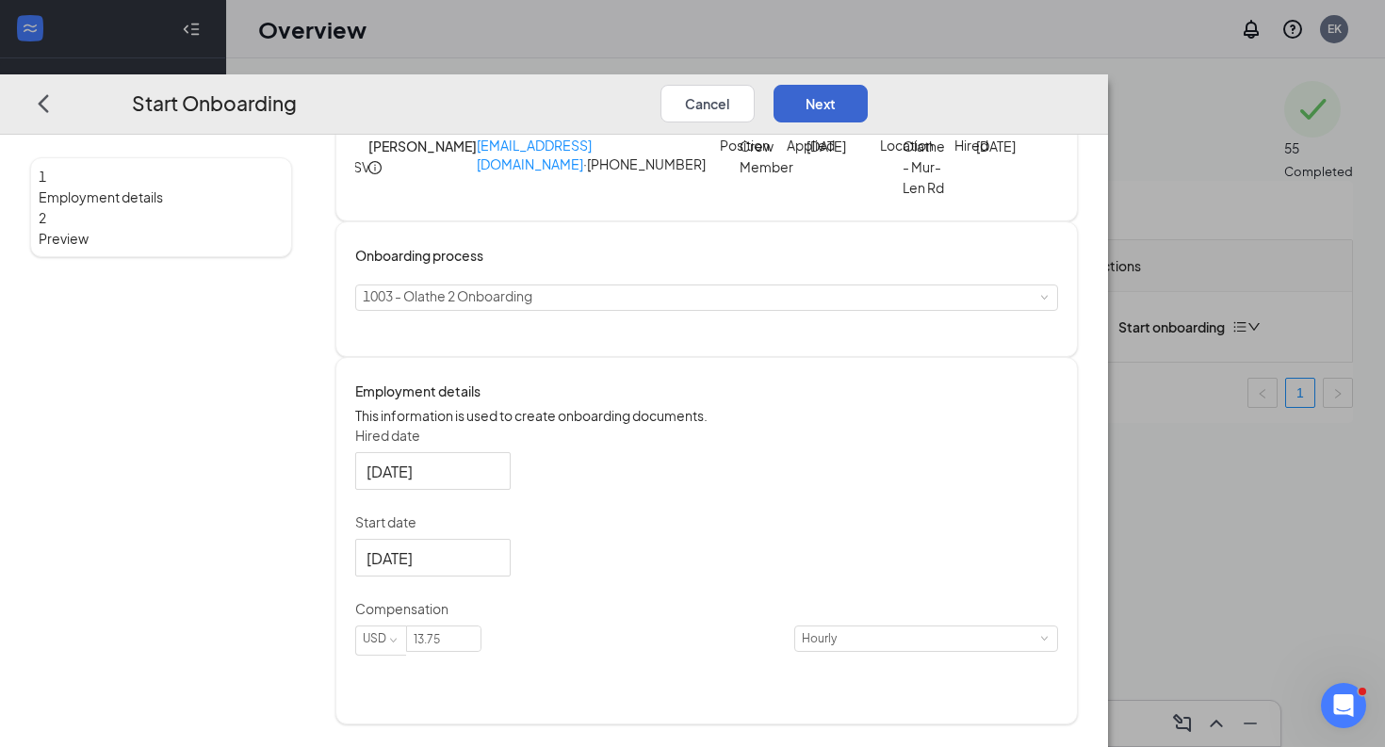
click at [868, 85] on button "Next" at bounding box center [821, 104] width 94 height 38
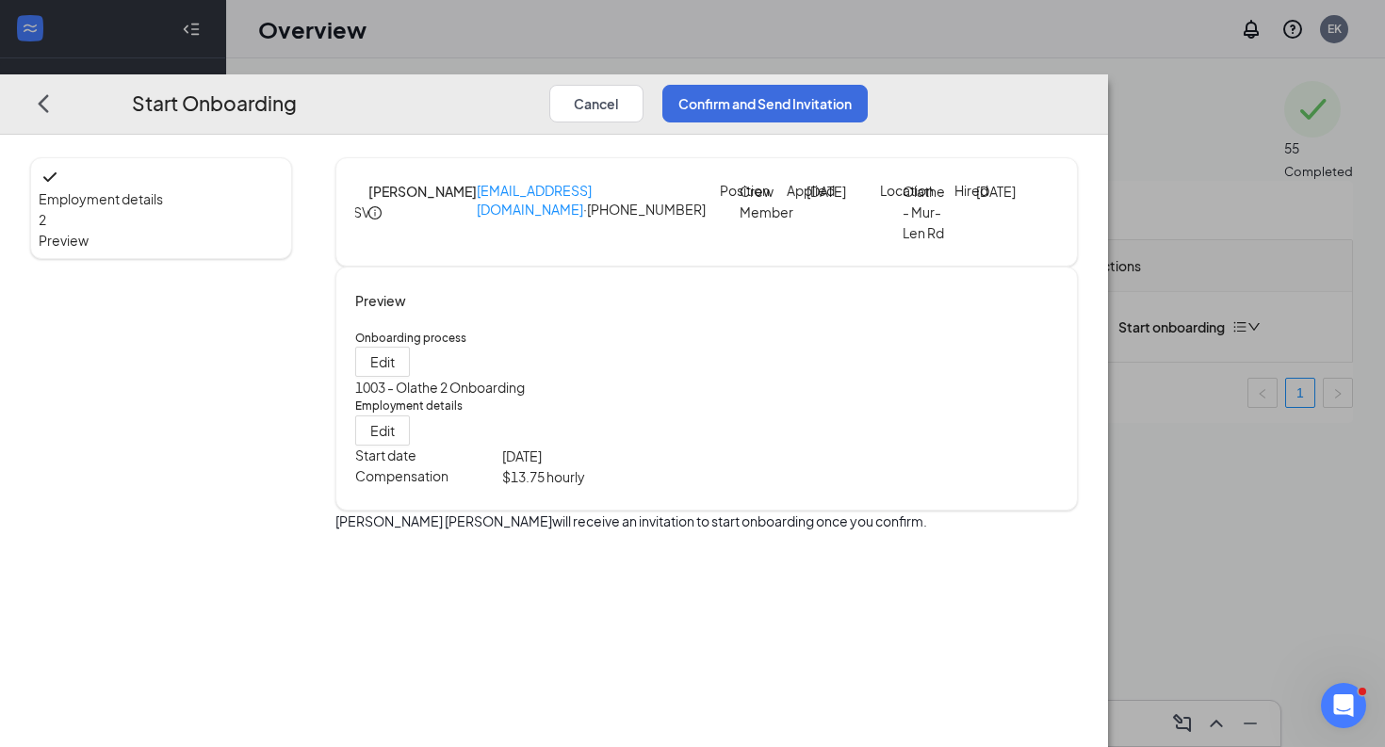
scroll to position [0, 0]
click at [868, 85] on button "Confirm and Send Invitation" at bounding box center [764, 104] width 205 height 38
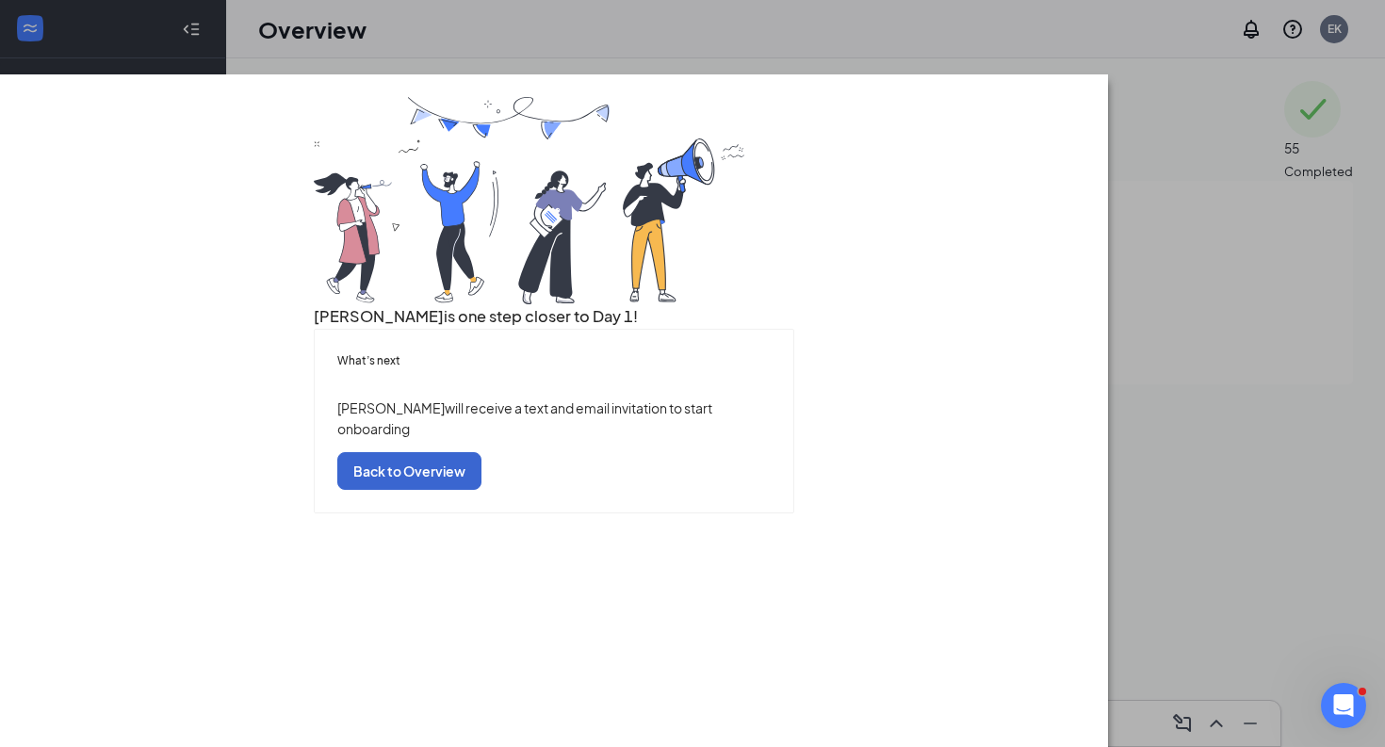
click at [481, 490] on button "Back to Overview" at bounding box center [409, 471] width 144 height 38
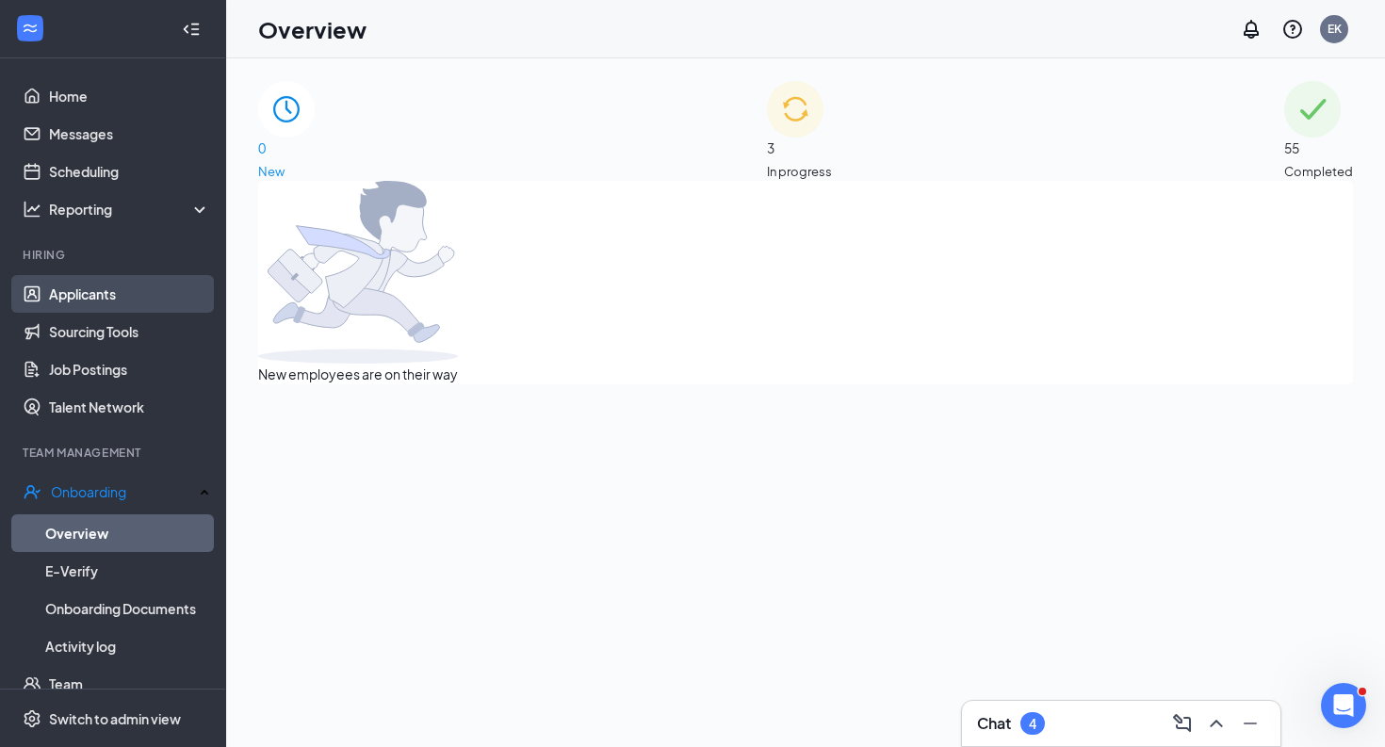
click at [134, 300] on link "Applicants" at bounding box center [129, 294] width 161 height 38
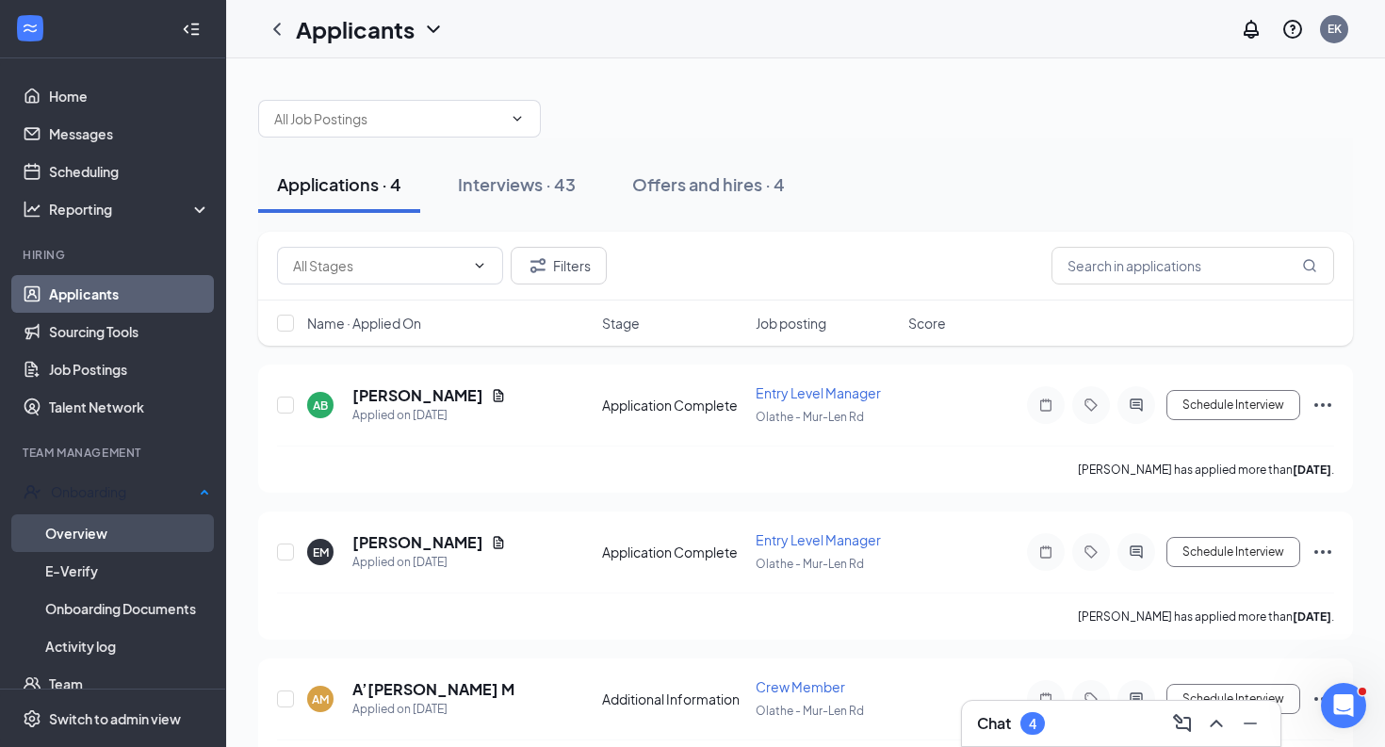
click at [130, 519] on link "Overview" at bounding box center [127, 533] width 165 height 38
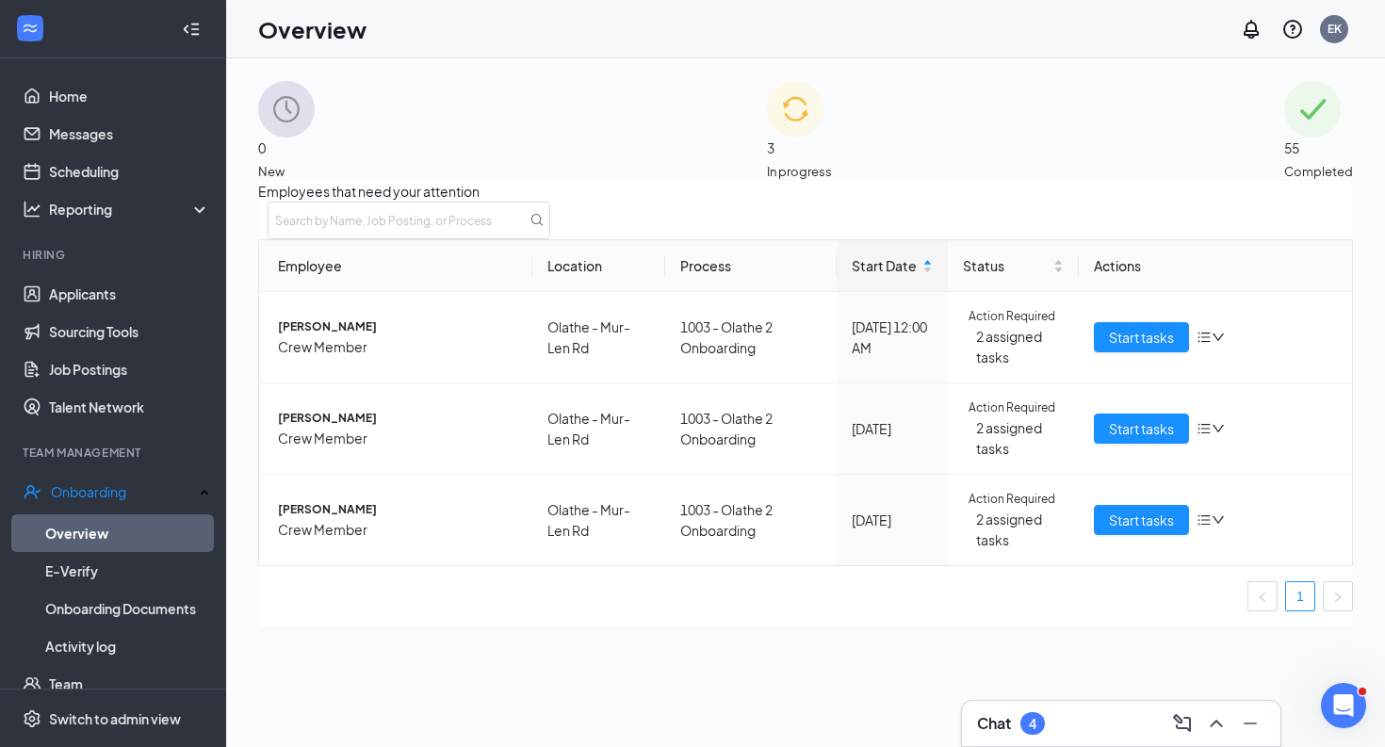
click at [832, 162] on span "In progress" at bounding box center [799, 171] width 65 height 19
click at [1144, 530] on span "Start tasks" at bounding box center [1141, 520] width 65 height 21
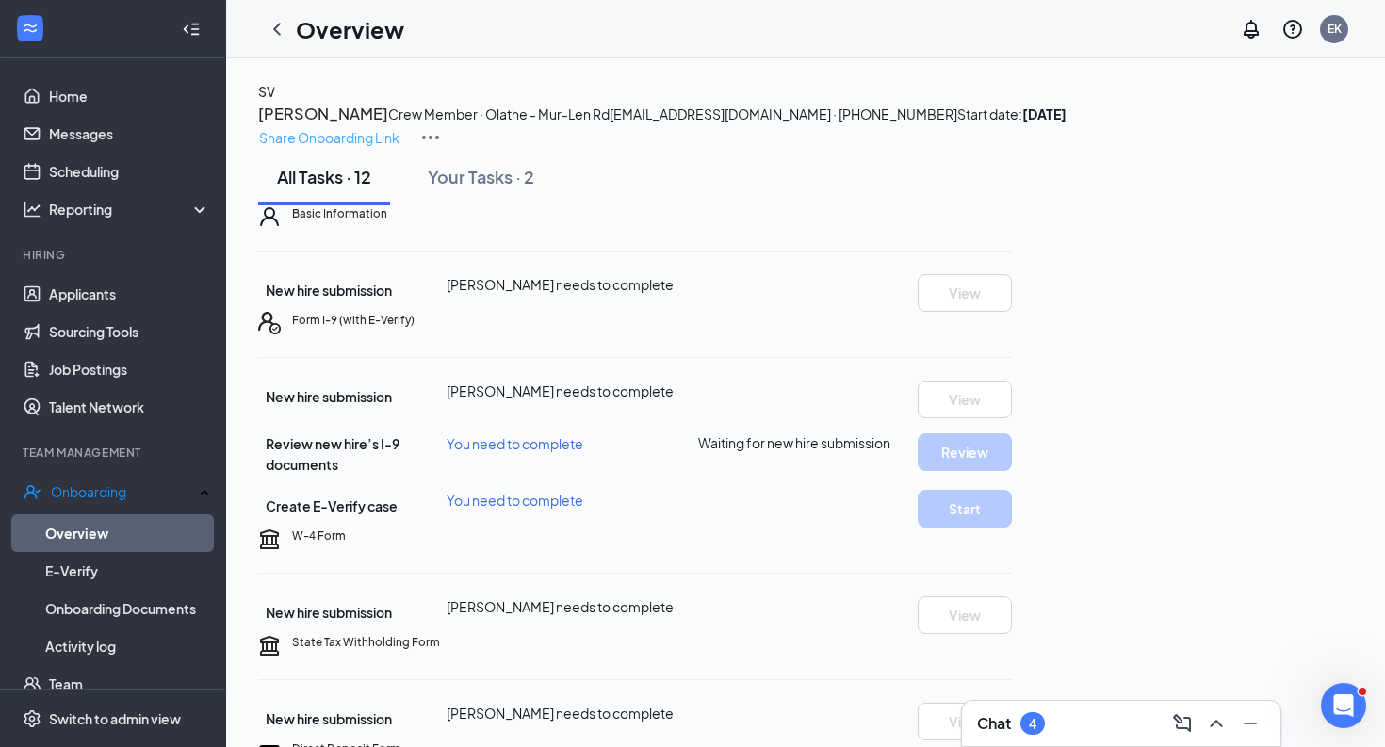
click at [399, 127] on p "Share Onboarding Link" at bounding box center [329, 137] width 140 height 21
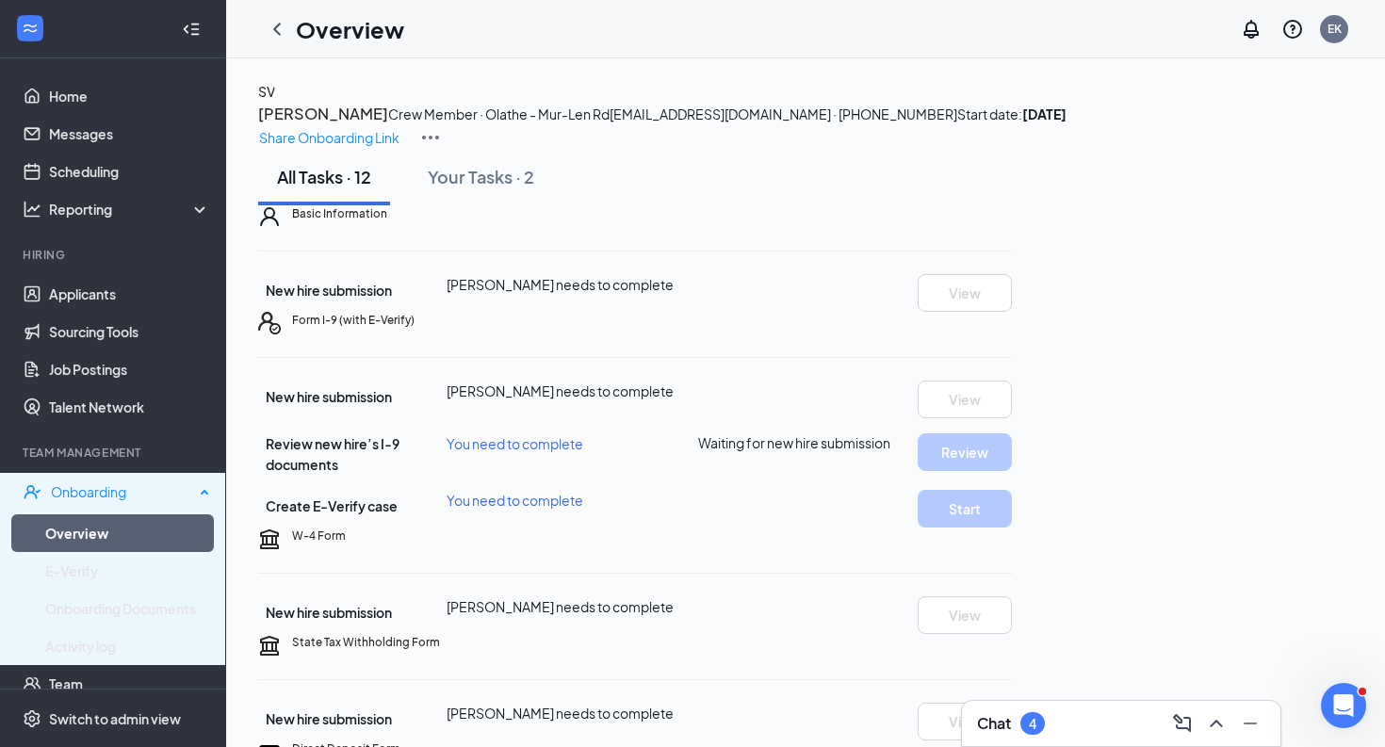
click at [158, 499] on div "Onboarding" at bounding box center [122, 491] width 143 height 19
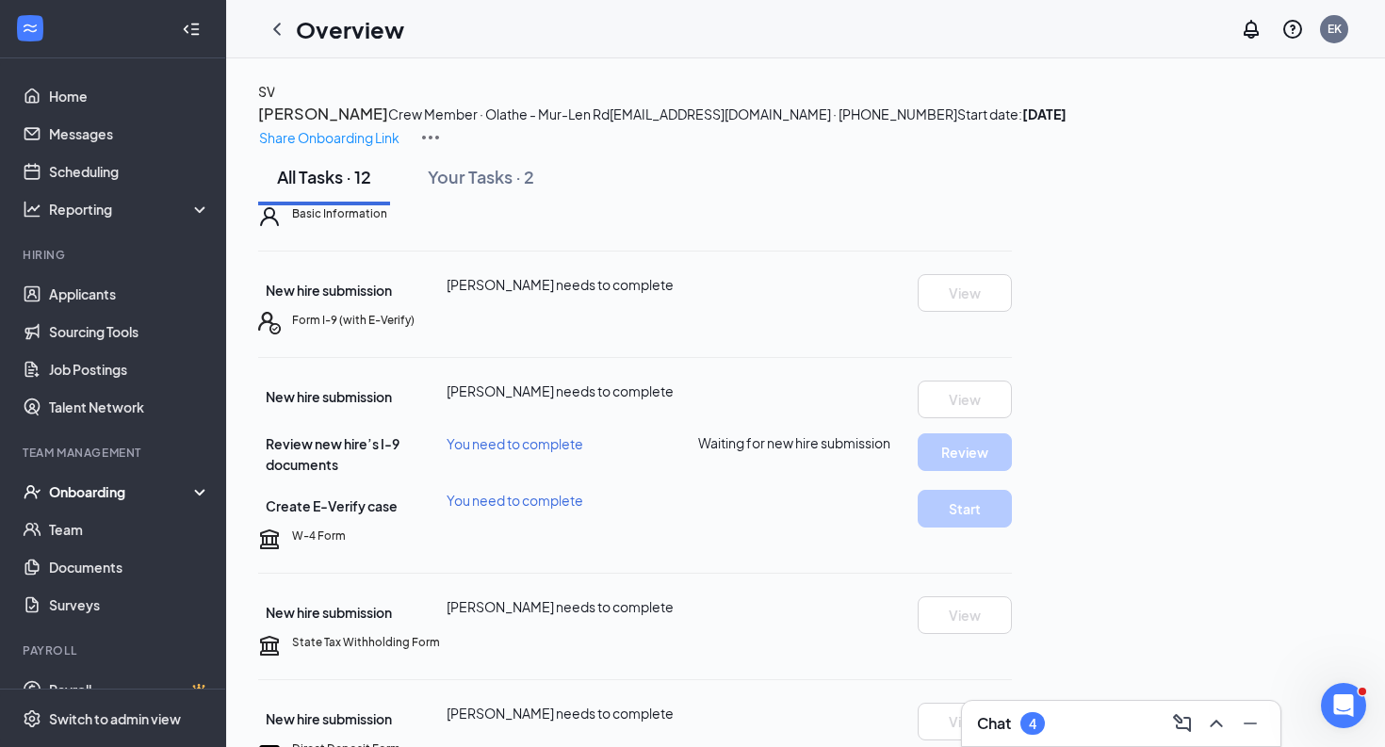
click at [158, 499] on div "Onboarding" at bounding box center [121, 491] width 145 height 19
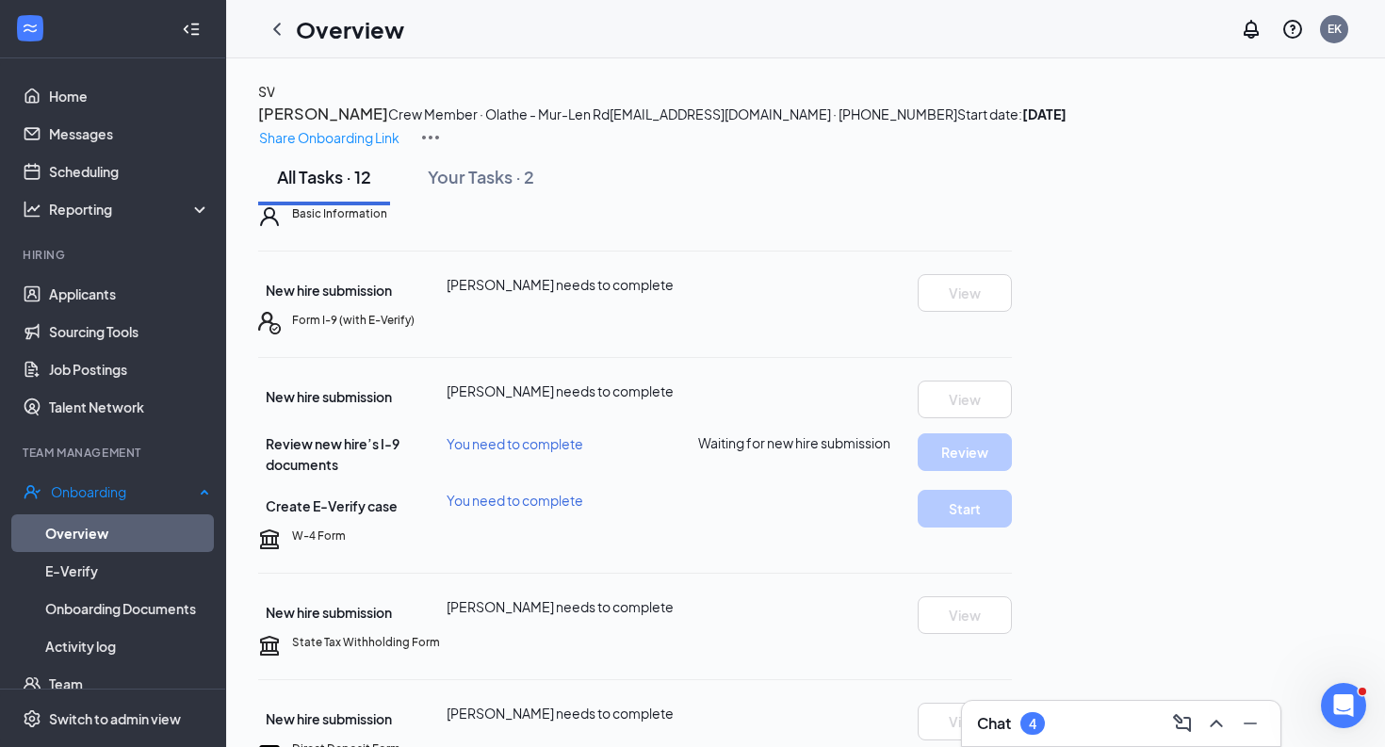
click at [155, 521] on link "Overview" at bounding box center [127, 533] width 165 height 38
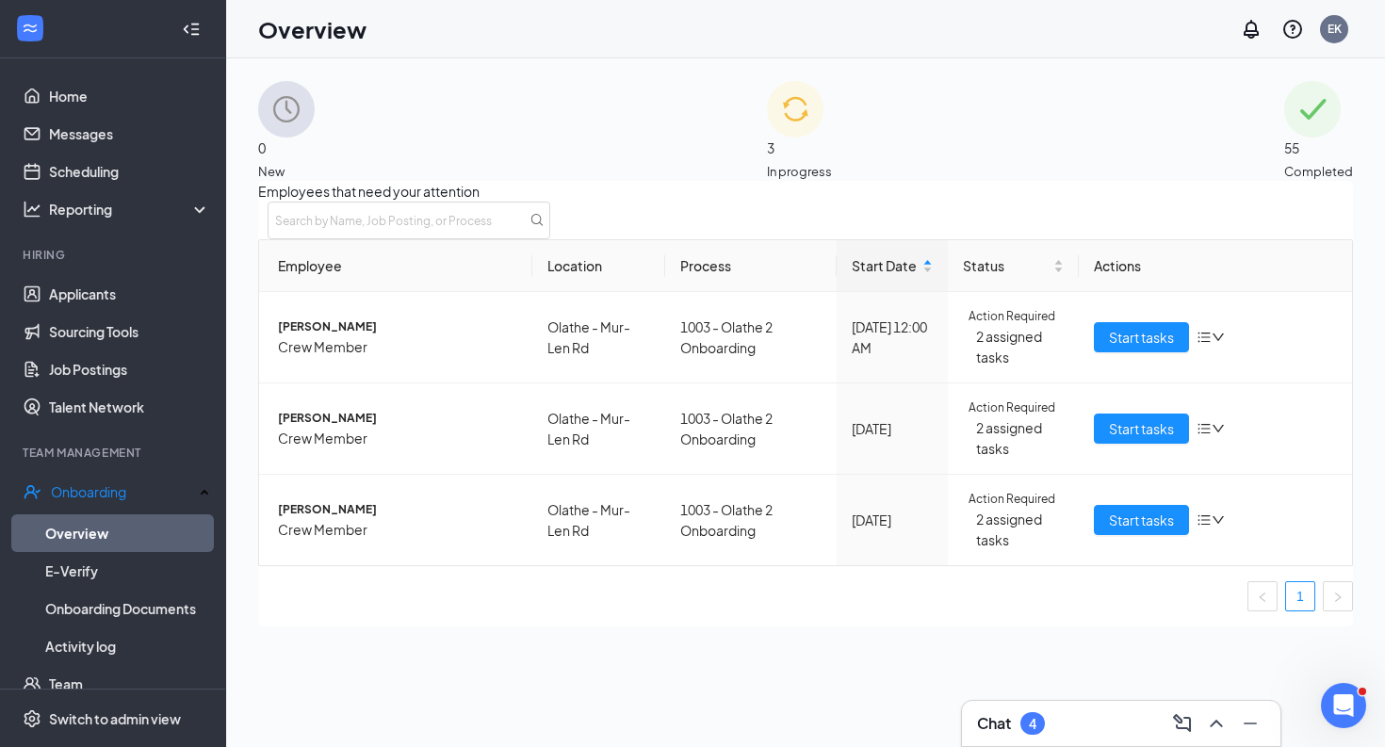
click at [882, 79] on div "0 New 3 In progress 55 Completed Employees that need your attention Employee Lo…" at bounding box center [805, 445] width 1159 height 774
click at [823, 162] on span "In progress" at bounding box center [799, 171] width 65 height 19
click at [394, 562] on td "[PERSON_NAME] Crew Member" at bounding box center [395, 520] width 273 height 90
click at [122, 287] on link "Applicants" at bounding box center [129, 294] width 161 height 38
